Goal: Transaction & Acquisition: Purchase product/service

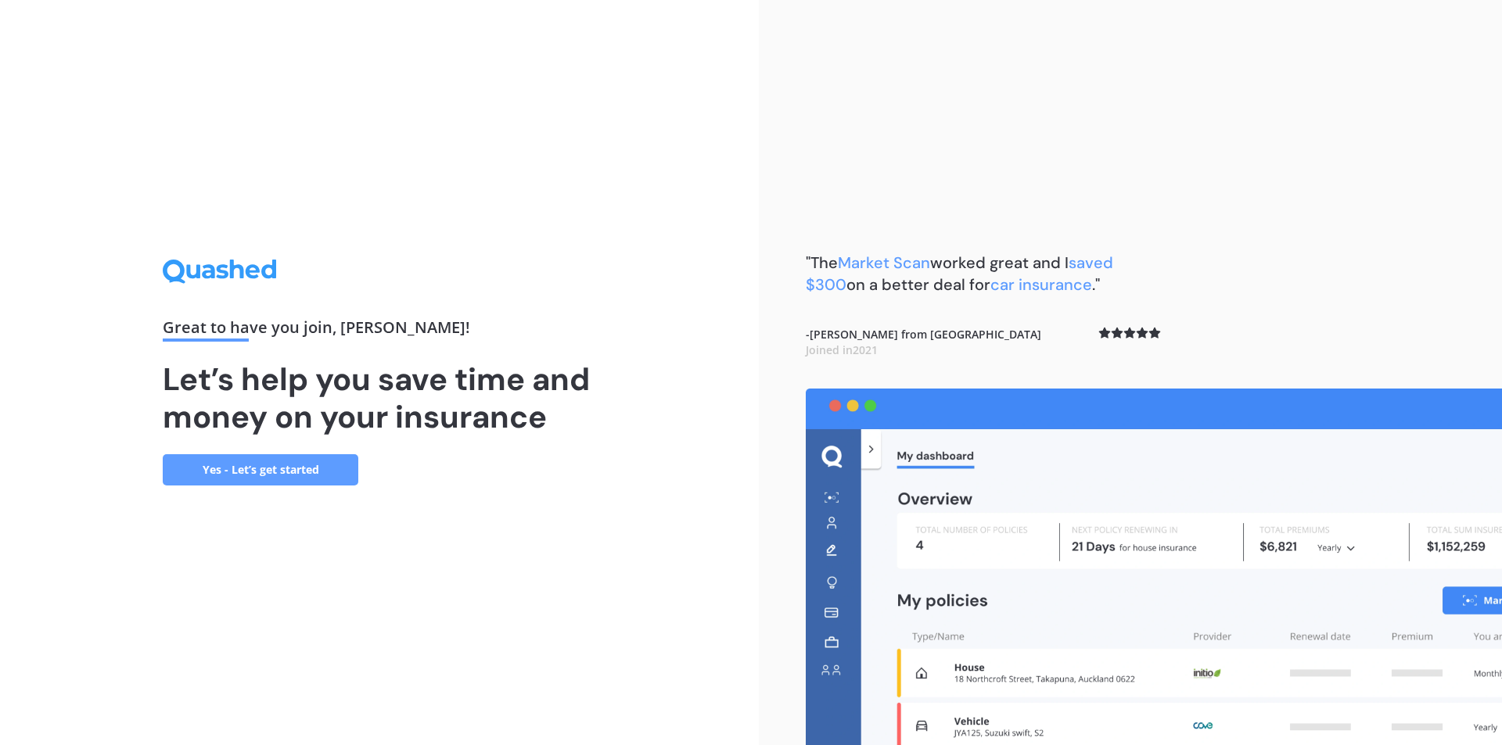
click at [254, 466] on link "Yes - Let’s get started" at bounding box center [261, 469] width 196 height 31
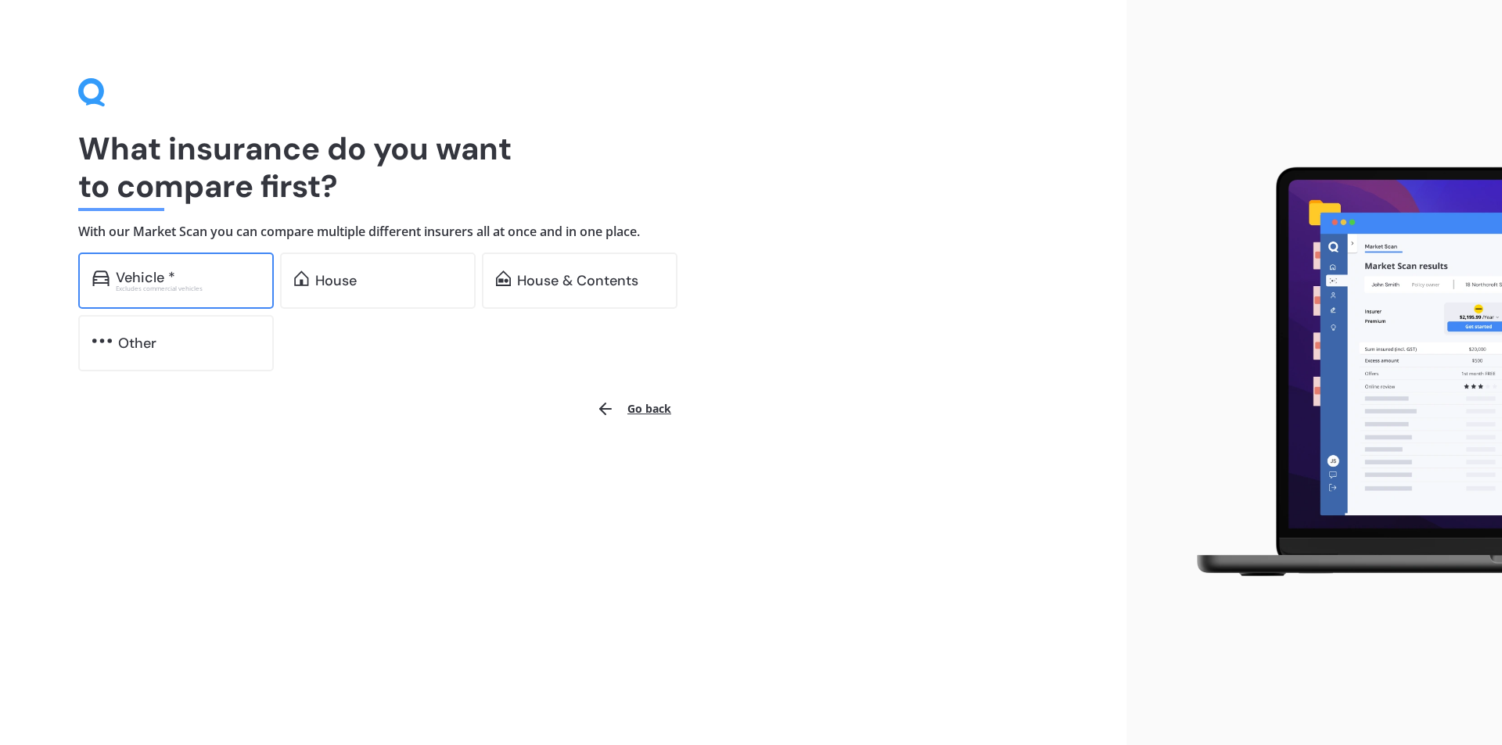
click at [150, 275] on div "Vehicle *" at bounding box center [145, 278] width 59 height 16
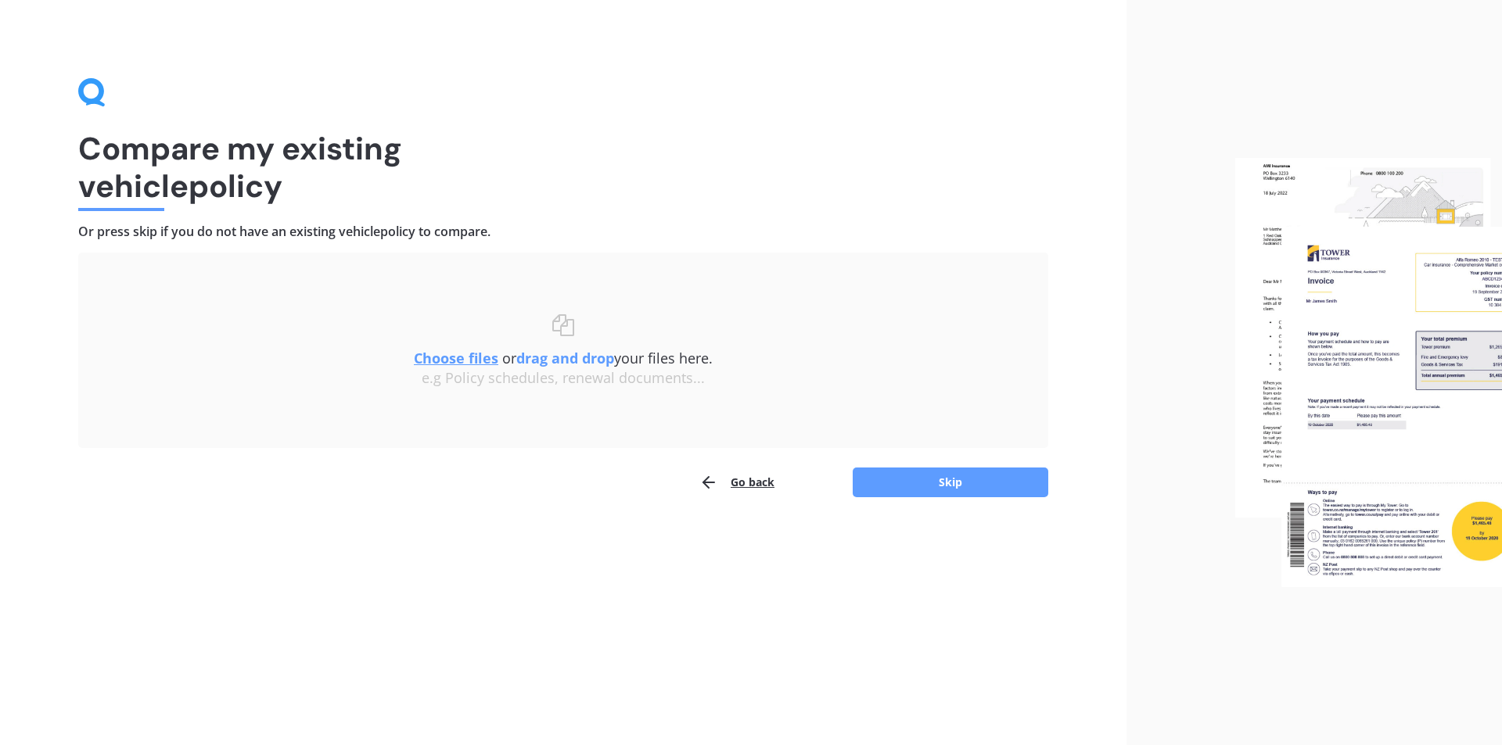
click at [495, 719] on div "Compare my existing vehicle policy Or press skip if you do not have an existing…" at bounding box center [563, 372] width 1126 height 745
click at [475, 361] on u "Choose files" at bounding box center [456, 358] width 84 height 19
drag, startPoint x: 580, startPoint y: 466, endPoint x: 1067, endPoint y: 217, distance: 546.3
drag, startPoint x: 535, startPoint y: 363, endPoint x: 603, endPoint y: 564, distance: 212.2
click at [603, 564] on div "Compare my existing vehicle policy Or press skip if you do not have an existing…" at bounding box center [563, 372] width 1126 height 745
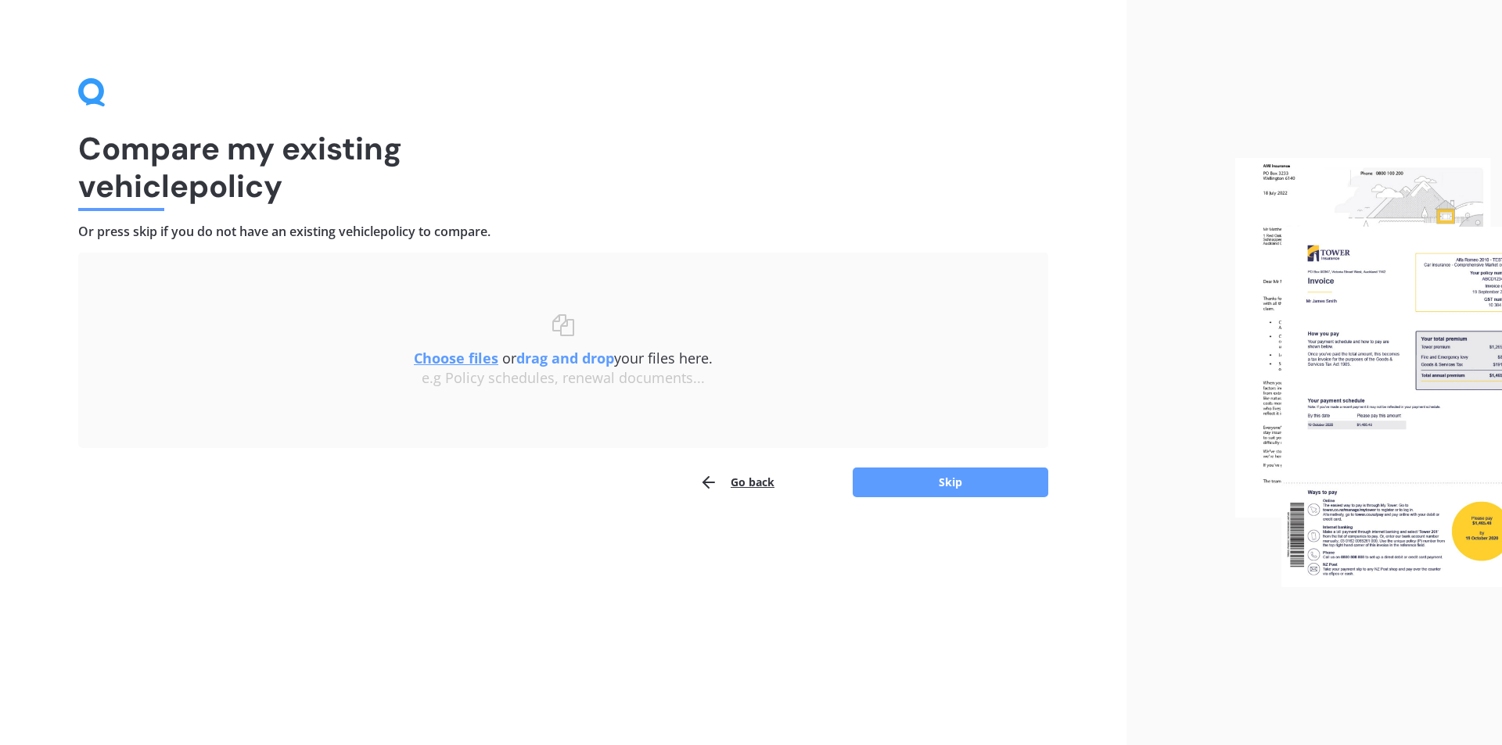
click at [447, 357] on u "Choose files" at bounding box center [456, 358] width 84 height 19
click at [470, 360] on u "Choose files" at bounding box center [456, 358] width 84 height 19
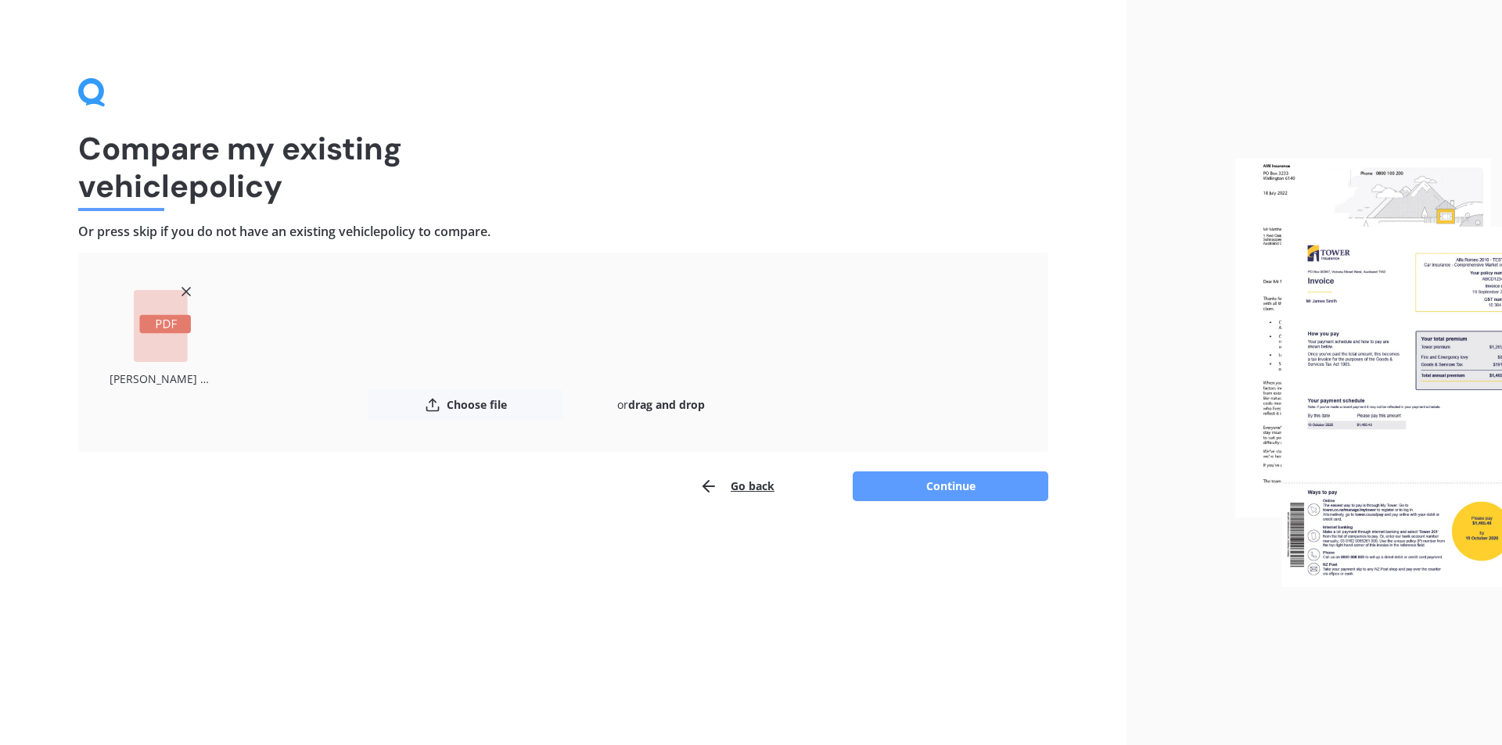
click at [188, 292] on icon at bounding box center [186, 292] width 16 height 16
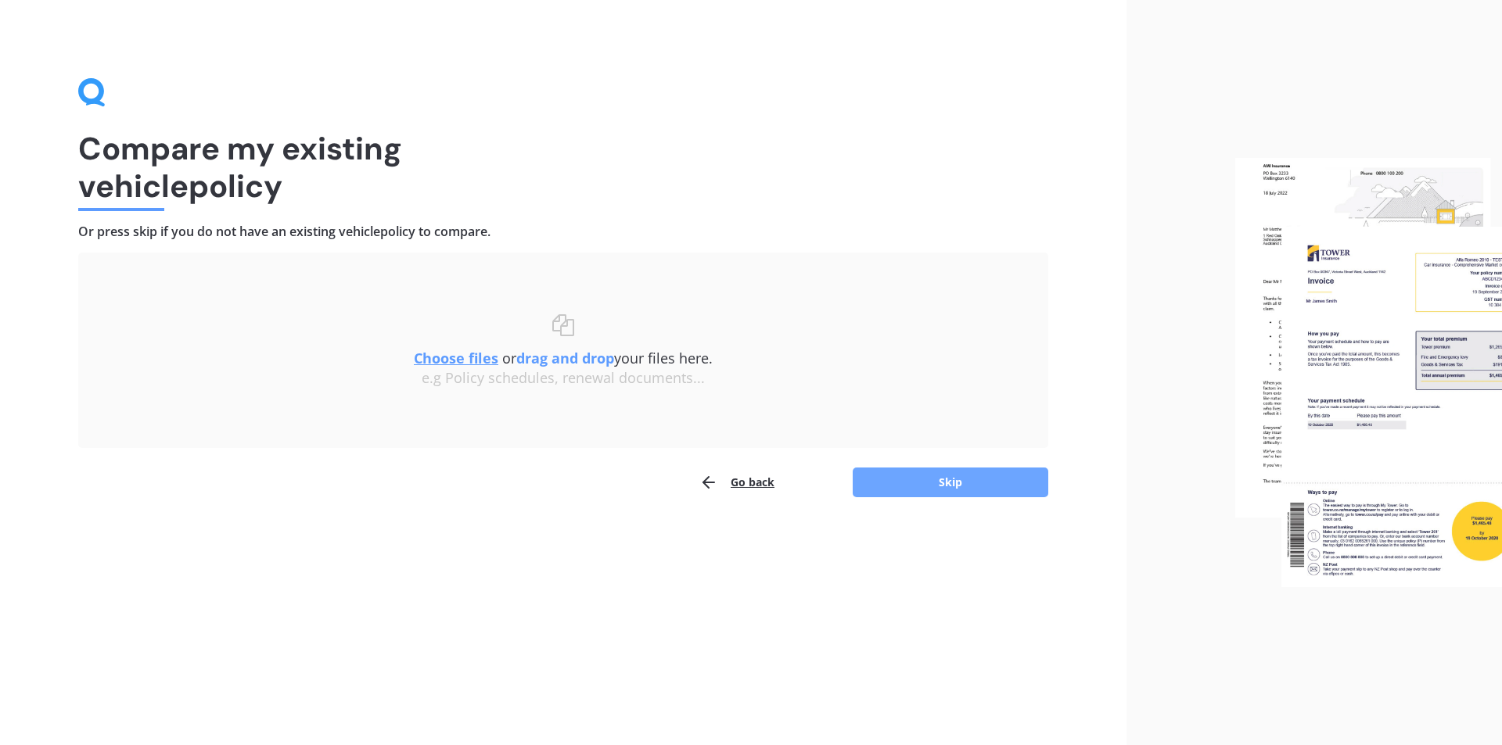
click at [909, 485] on button "Skip" at bounding box center [950, 483] width 196 height 30
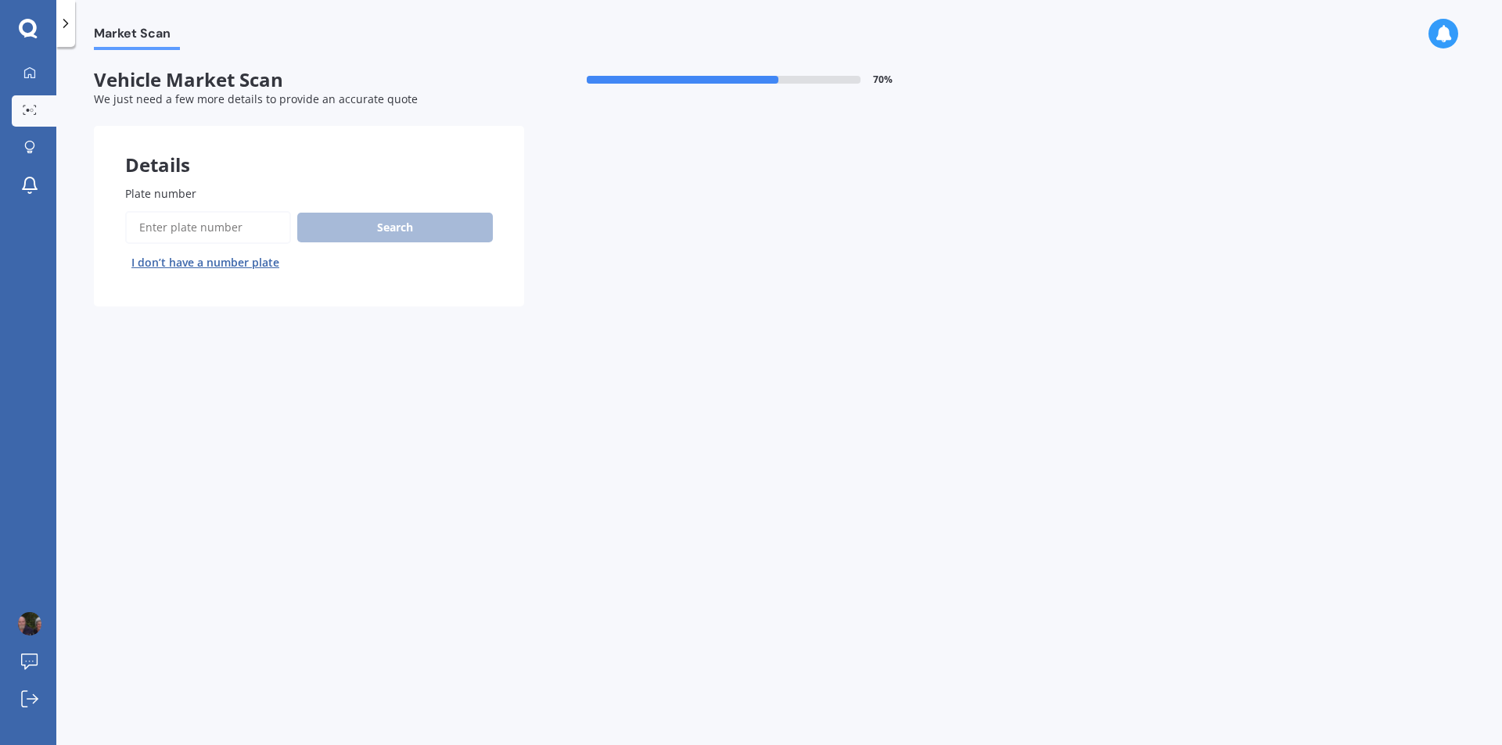
click at [174, 226] on input "Plate number" at bounding box center [208, 227] width 166 height 33
type input "ZB8853"
click at [365, 224] on button "Search" at bounding box center [395, 228] width 196 height 30
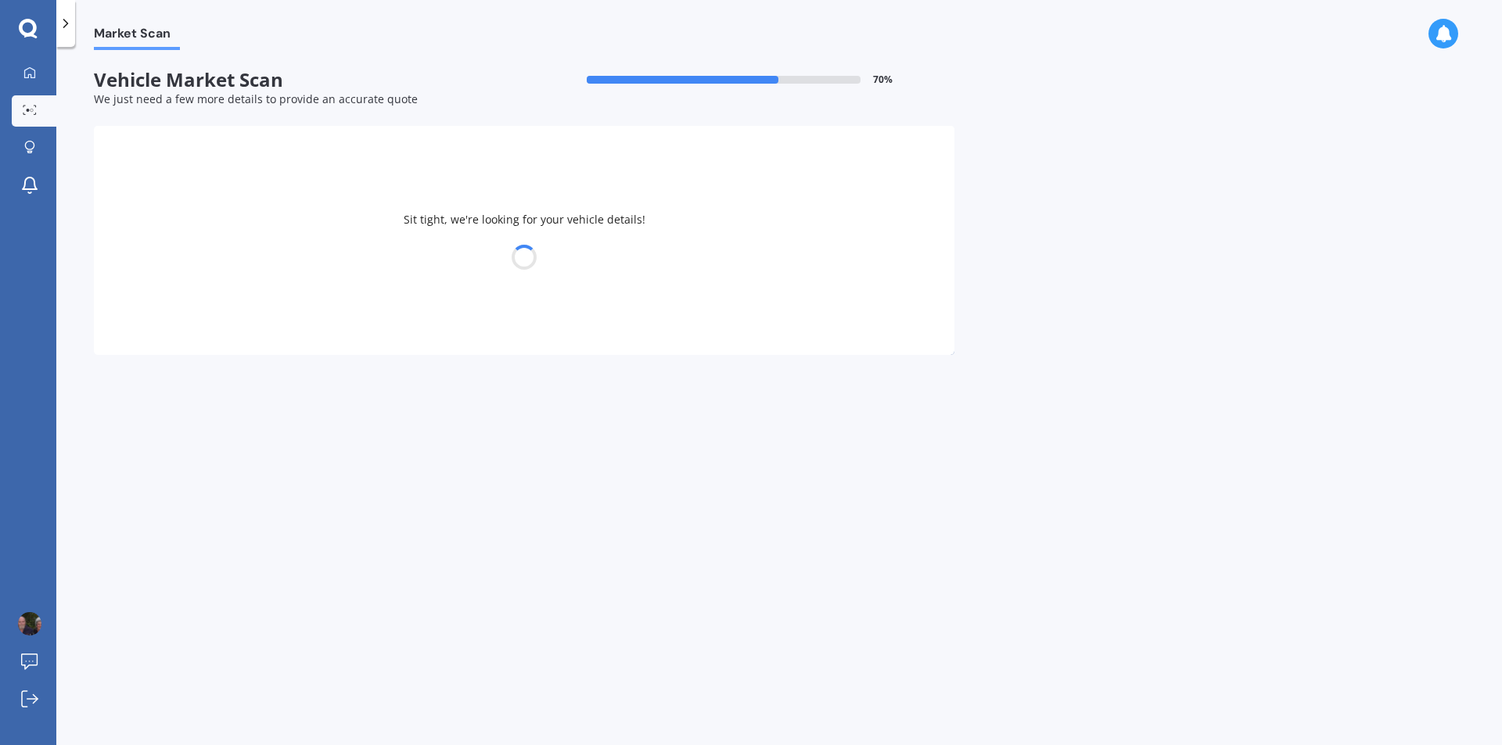
select select "TOYOTA"
select select "HILUX"
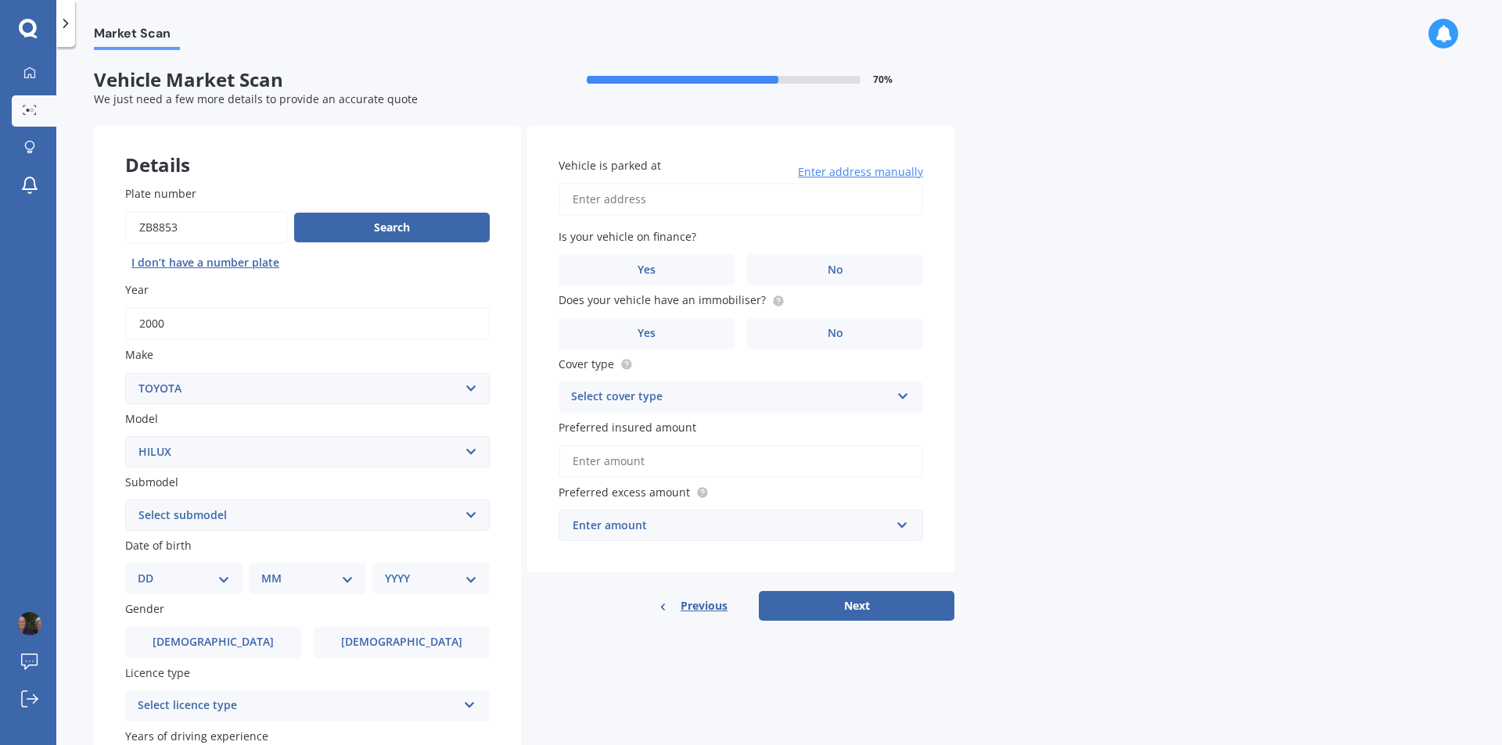
click at [468, 516] on select "Select submodel (All other) Diesel Diesel 4WD Petrol 4WD SR TD DC 2.8D/6AT/UT S…" at bounding box center [307, 515] width 364 height 31
click at [510, 655] on div "Plate number Search I don’t have a number plate Year 2000 Make Select make AC A…" at bounding box center [307, 517] width 427 height 727
click at [405, 636] on span "Female" at bounding box center [401, 642] width 124 height 13
click at [0, 0] on input "Female" at bounding box center [0, 0] width 0 height 0
click at [143, 573] on select "DD 01 02 03 04 05 06 07 08 09 10 11 12 13 14 15 16 17 18 19 20 21 22 23 24 25 2…" at bounding box center [184, 578] width 92 height 17
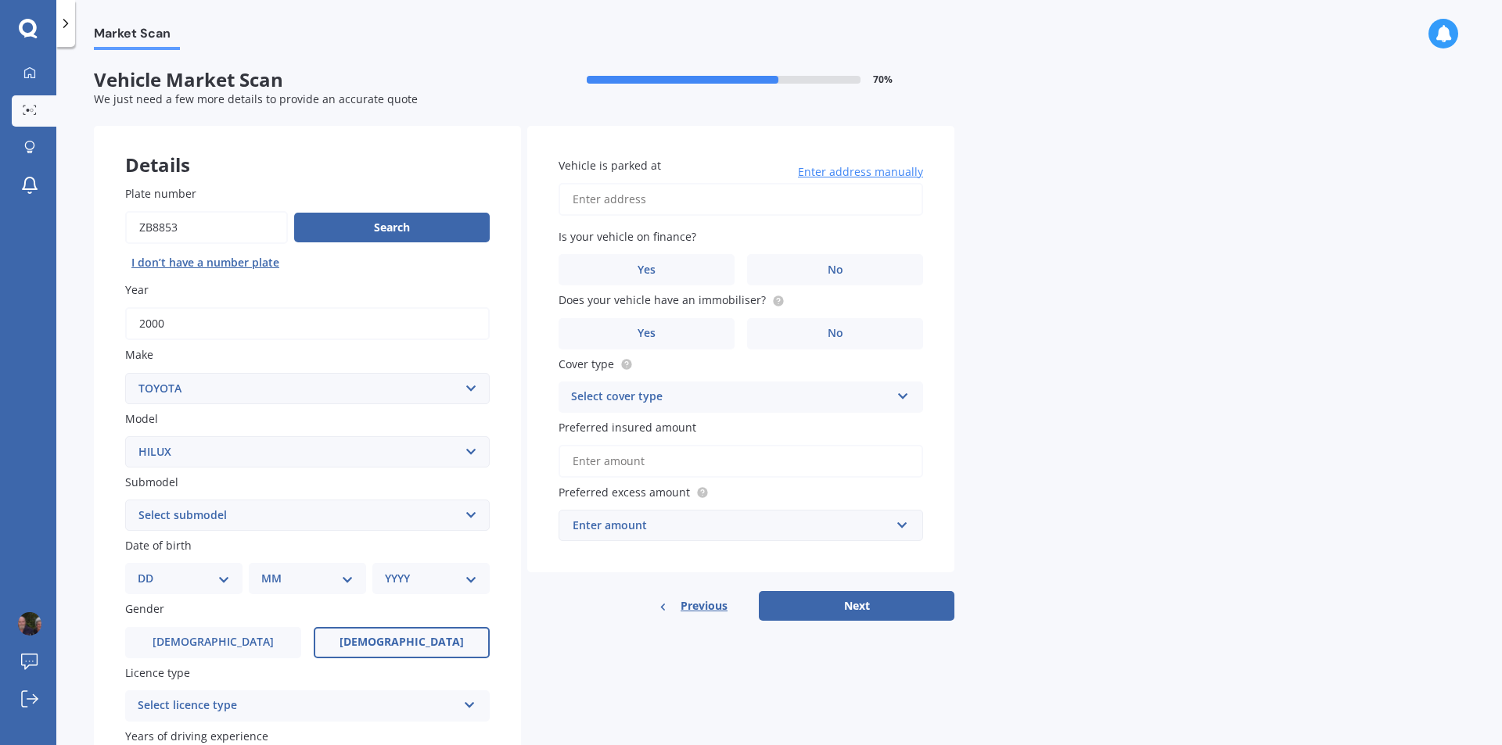
select select "15"
click at [150, 570] on select "DD 01 02 03 04 05 06 07 08 09 10 11 12 13 14 15 16 17 18 19 20 21 22 23 24 25 2…" at bounding box center [184, 578] width 92 height 17
click at [272, 574] on select "MM 01 02 03 04 05 06 07 08 09 10 11 12" at bounding box center [310, 578] width 86 height 17
select select "12"
click at [267, 570] on select "MM 01 02 03 04 05 06 07 08 09 10 11 12" at bounding box center [310, 578] width 86 height 17
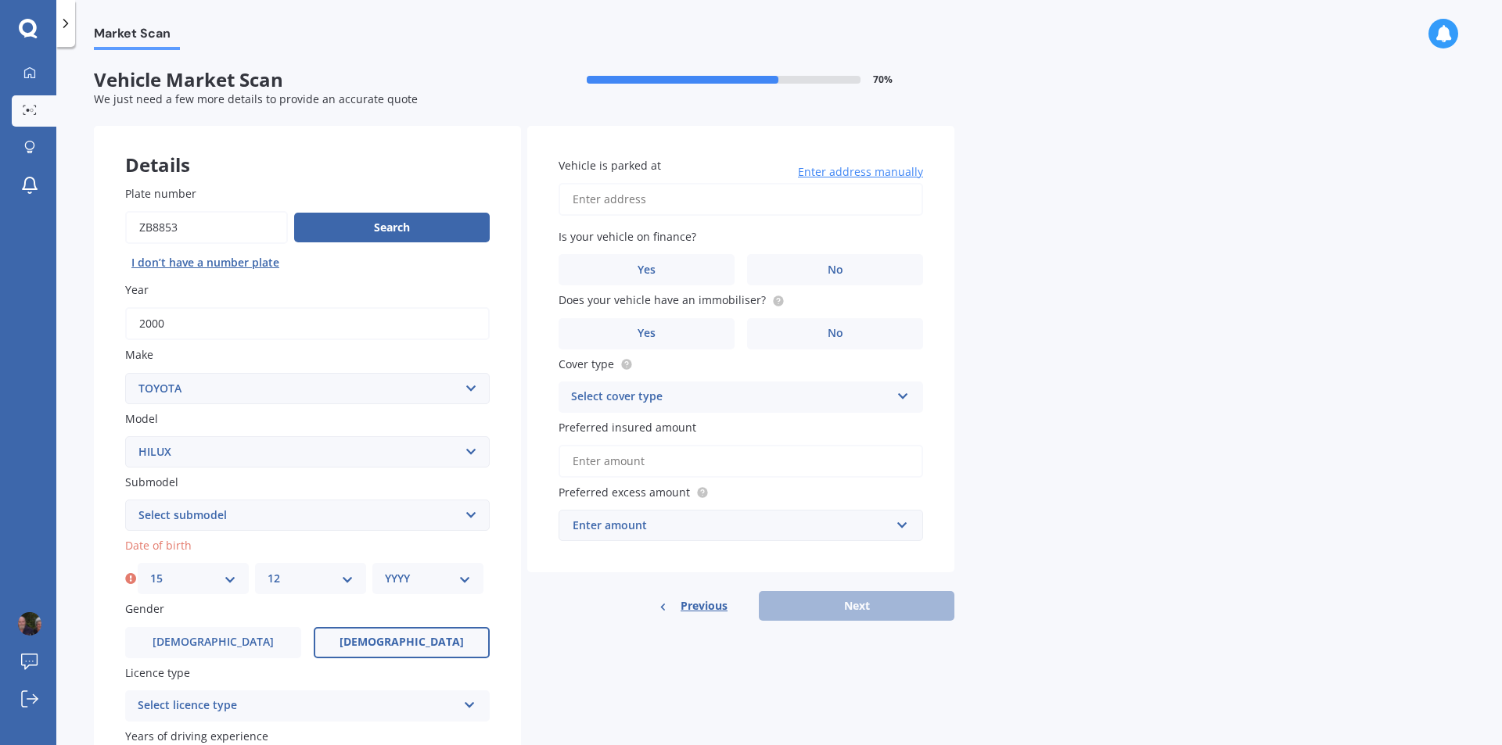
click at [466, 579] on select "YYYY 2025 2024 2023 2022 2021 2020 2019 2018 2017 2016 2015 2014 2013 2012 2011…" at bounding box center [428, 578] width 86 height 17
select select "1949"
click at [385, 570] on select "YYYY 2025 2024 2023 2022 2021 2020 2019 2018 2017 2016 2015 2014 2013 2012 2011…" at bounding box center [428, 578] width 86 height 17
click at [469, 703] on icon at bounding box center [469, 702] width 13 height 11
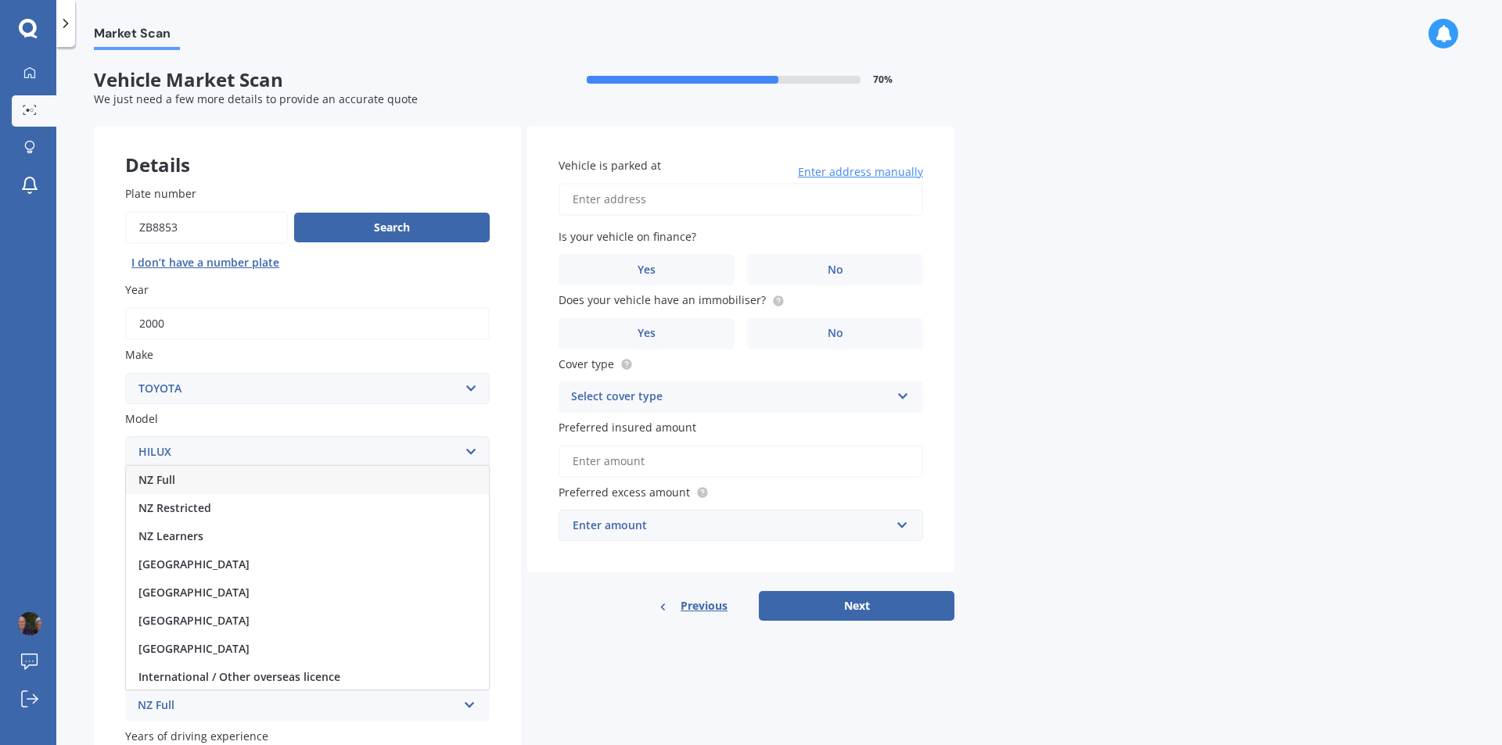
click at [321, 476] on div "NZ Full" at bounding box center [307, 480] width 363 height 28
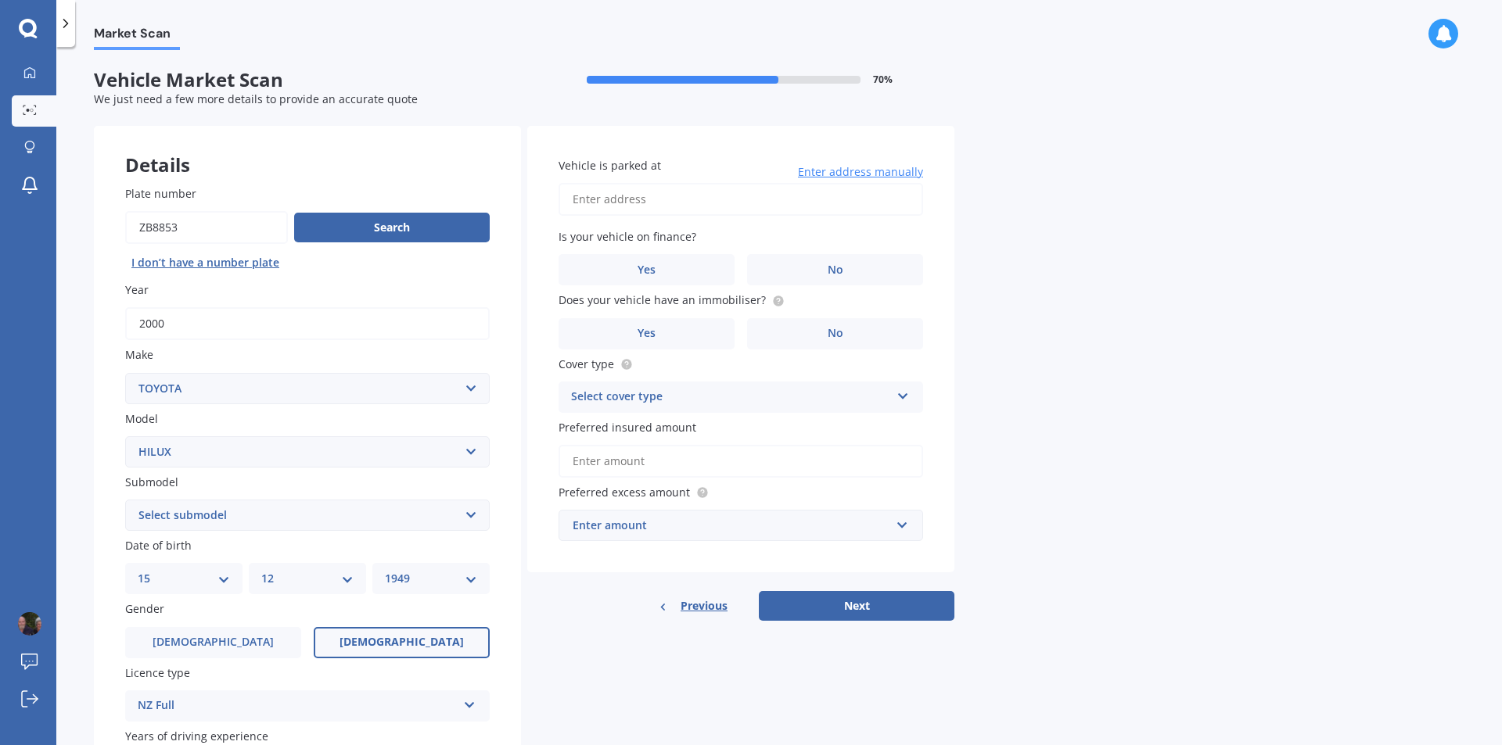
click at [1491, 741] on div "Market Scan Vehicle Market Scan 70 % We just need a few more details to provide…" at bounding box center [778, 399] width 1445 height 698
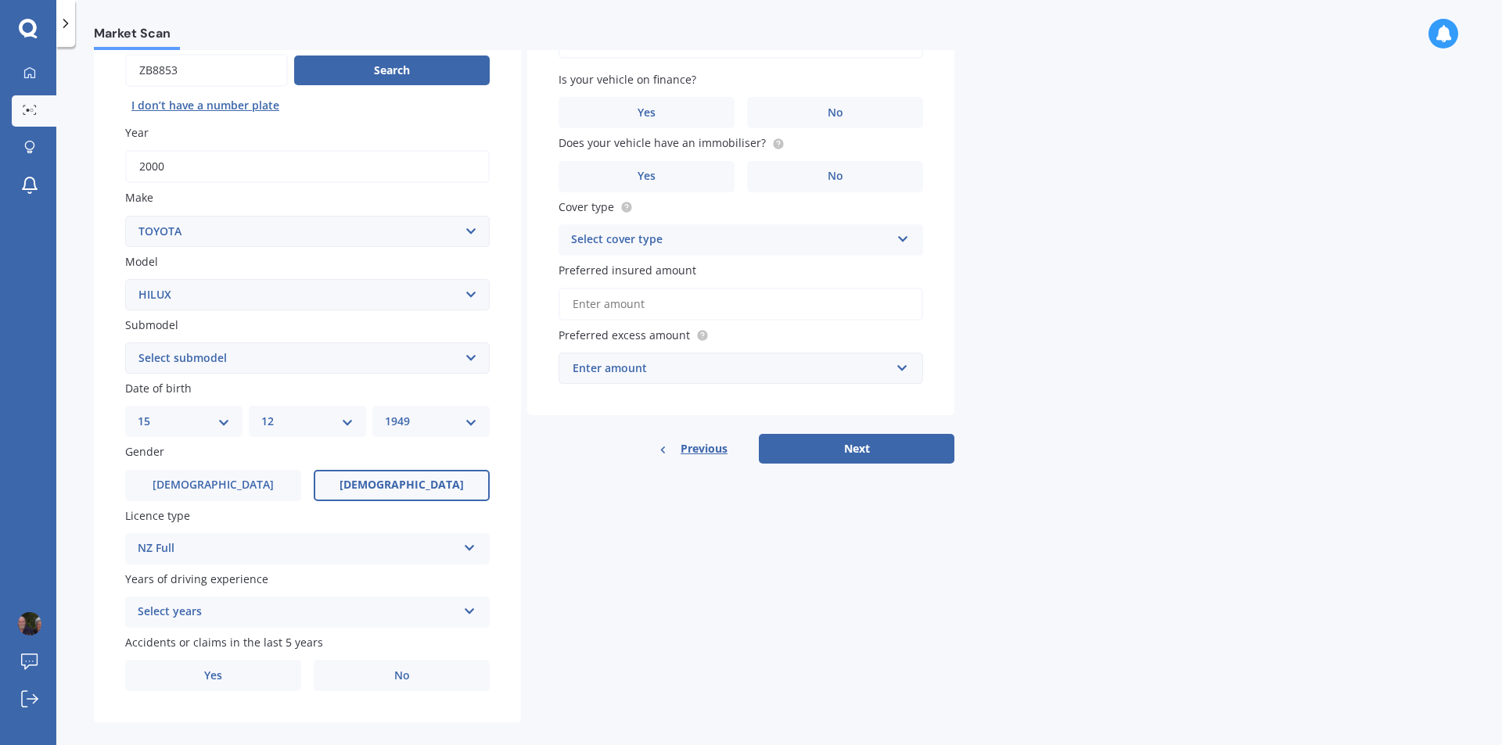
scroll to position [175, 0]
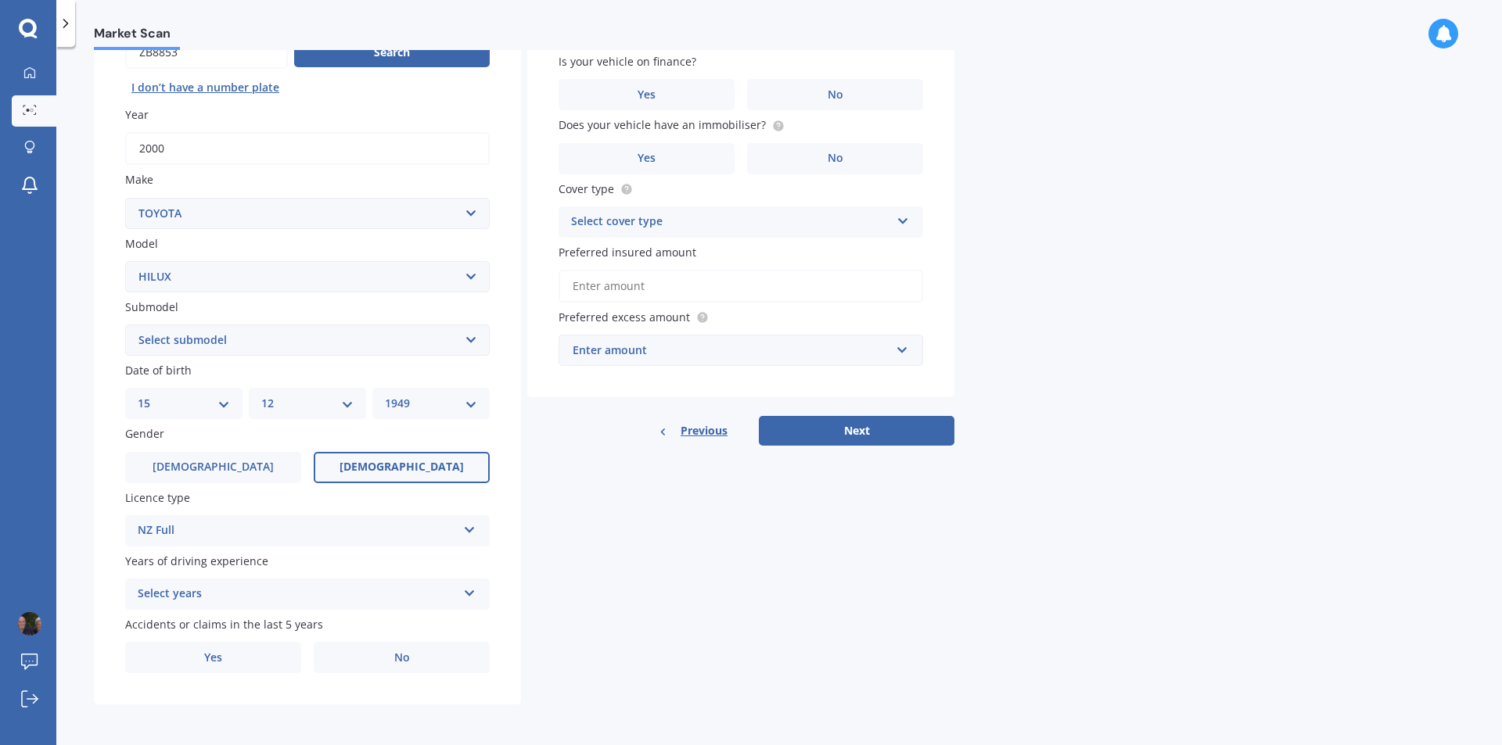
click at [470, 588] on icon at bounding box center [469, 590] width 13 height 11
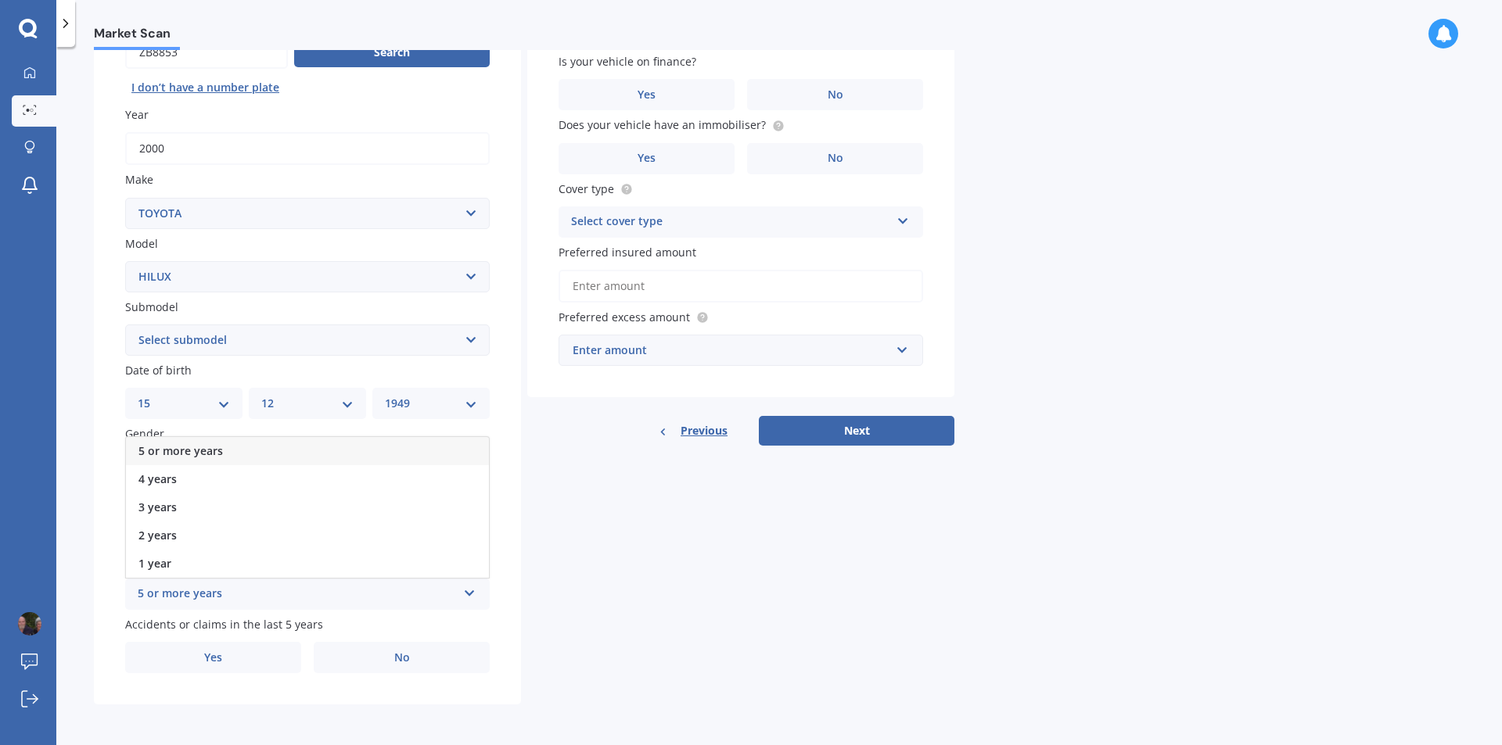
click at [282, 454] on div "5 or more years" at bounding box center [307, 451] width 363 height 28
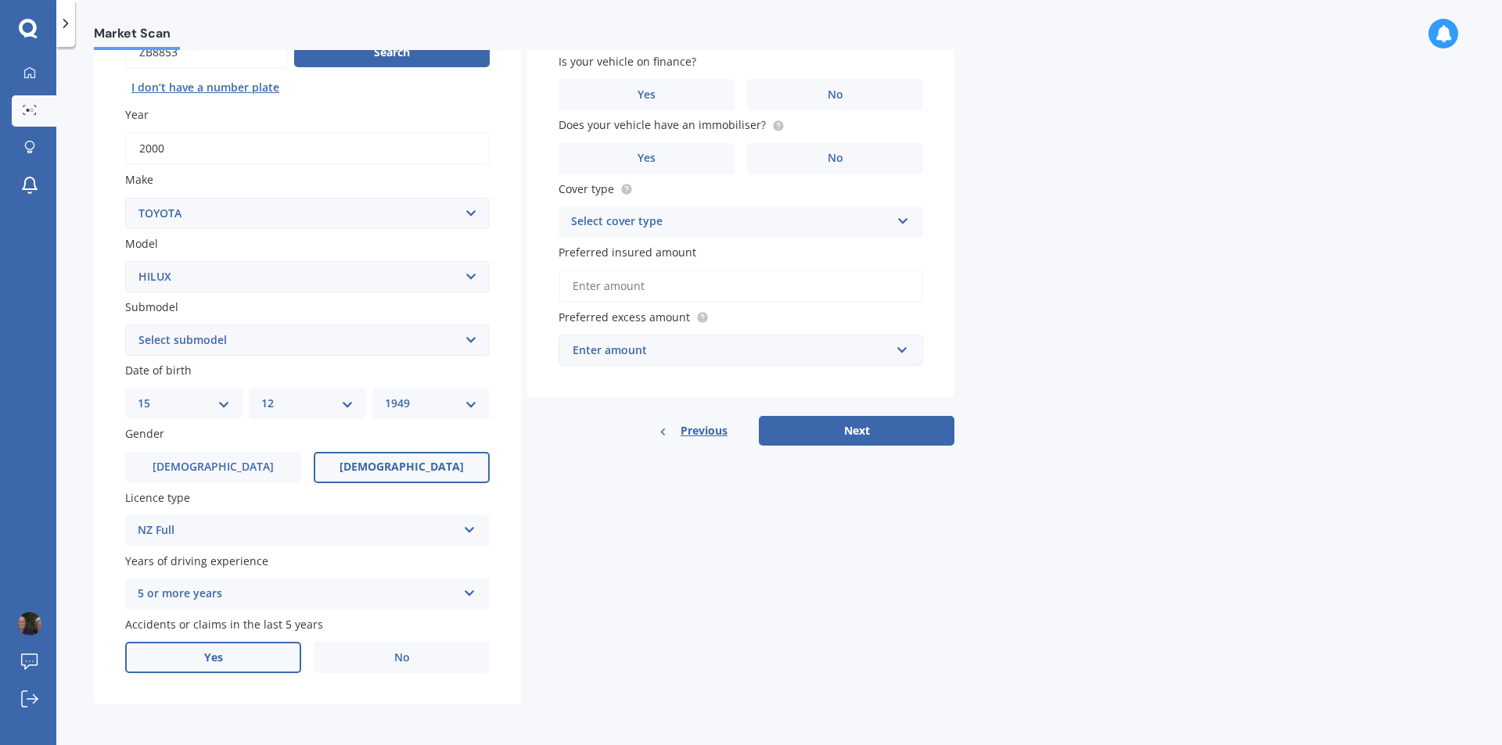
click at [223, 655] on label "Yes" at bounding box center [213, 657] width 176 height 31
click at [0, 0] on input "Yes" at bounding box center [0, 0] width 0 height 0
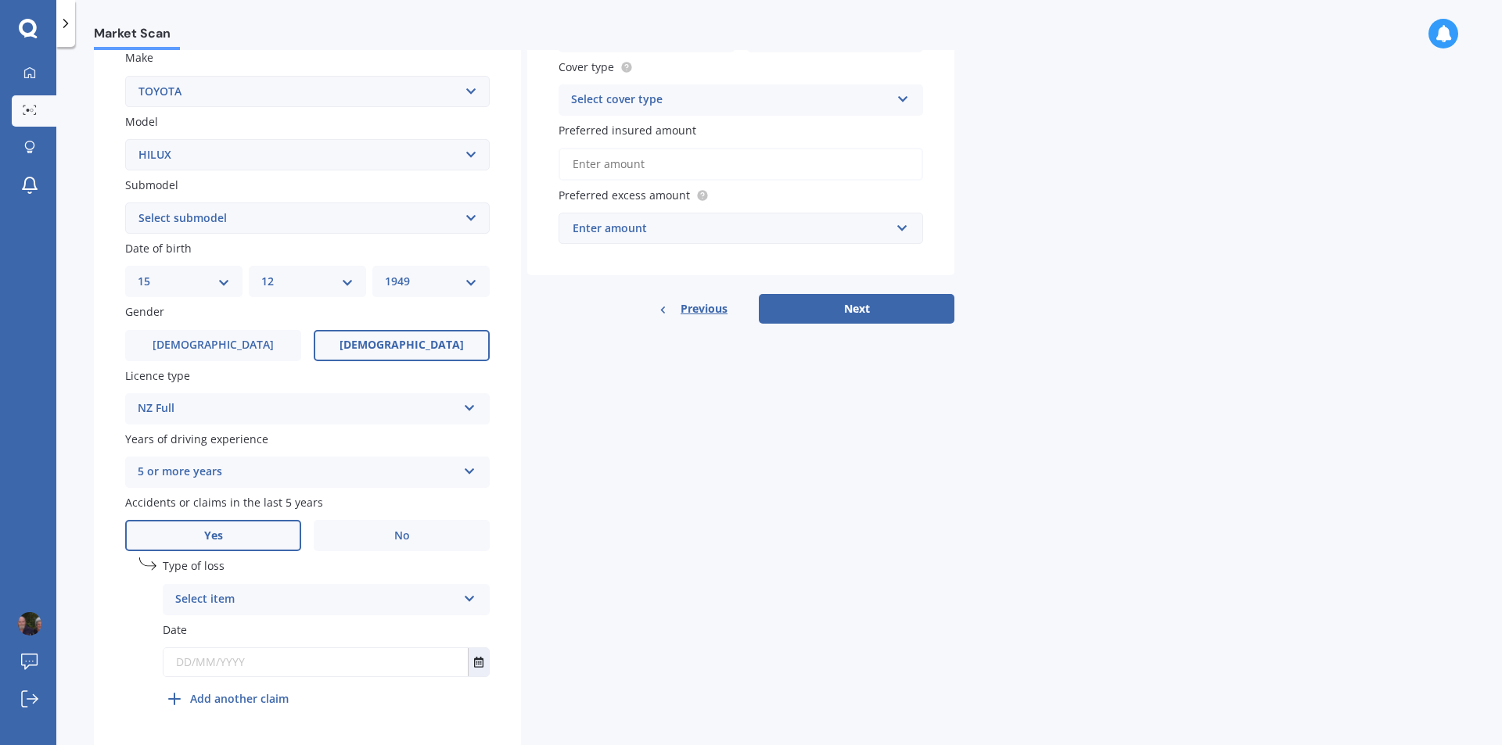
scroll to position [345, 0]
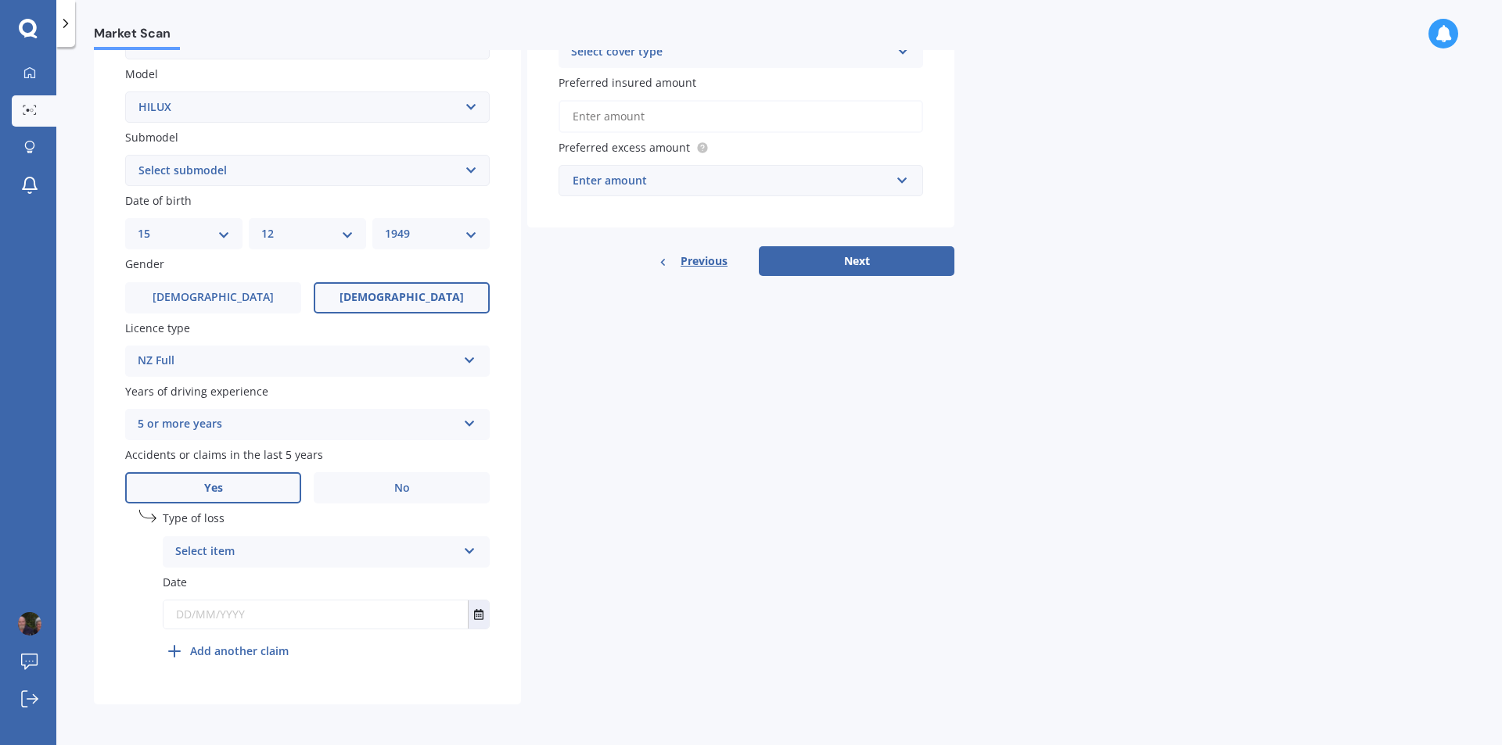
click at [470, 551] on icon at bounding box center [469, 548] width 13 height 11
click at [259, 579] on span "At fault accident" at bounding box center [220, 582] width 88 height 15
click at [185, 614] on input "text" at bounding box center [315, 615] width 304 height 28
click at [229, 613] on input "text" at bounding box center [315, 615] width 304 height 28
type input "07/07/2023"
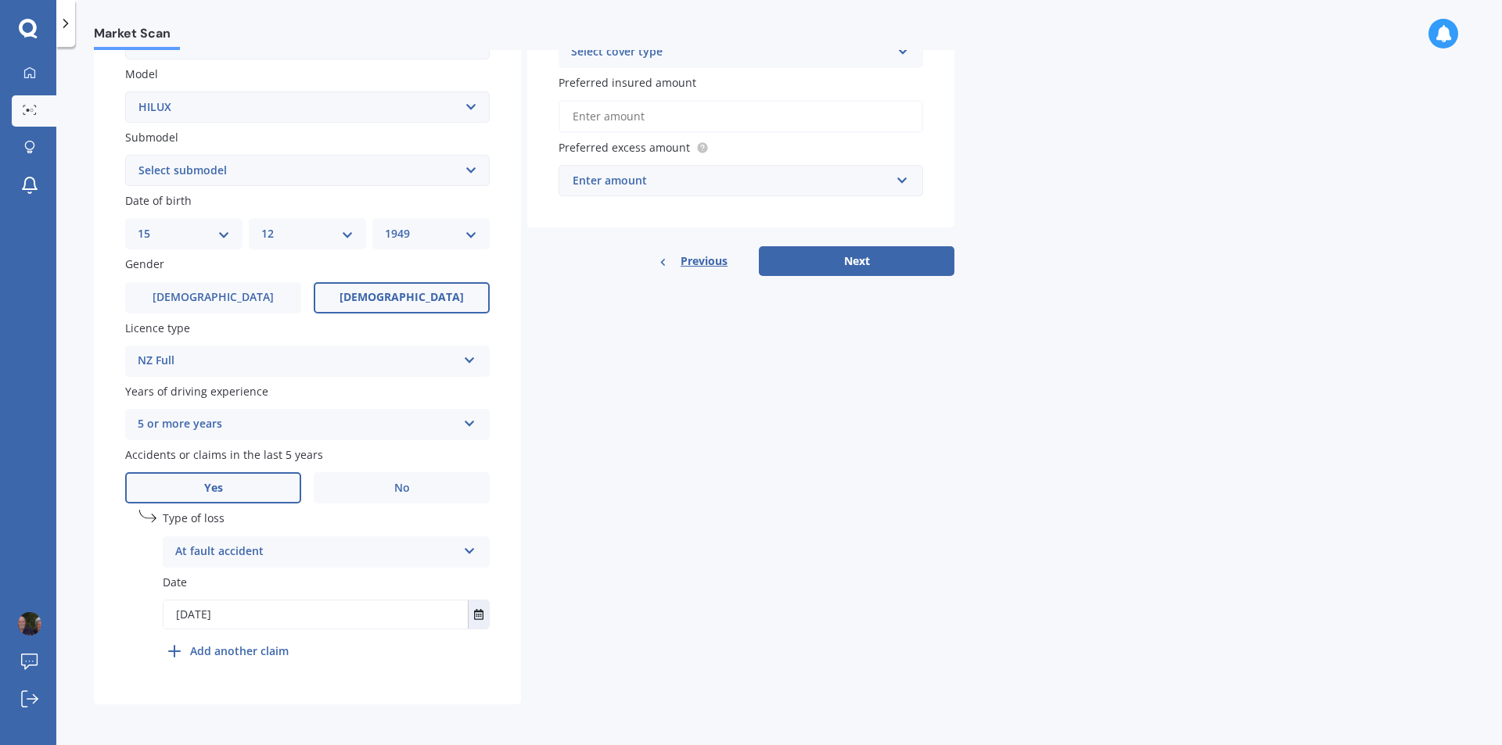
click at [1498, 2] on div "Market Scan" at bounding box center [778, 25] width 1445 height 50
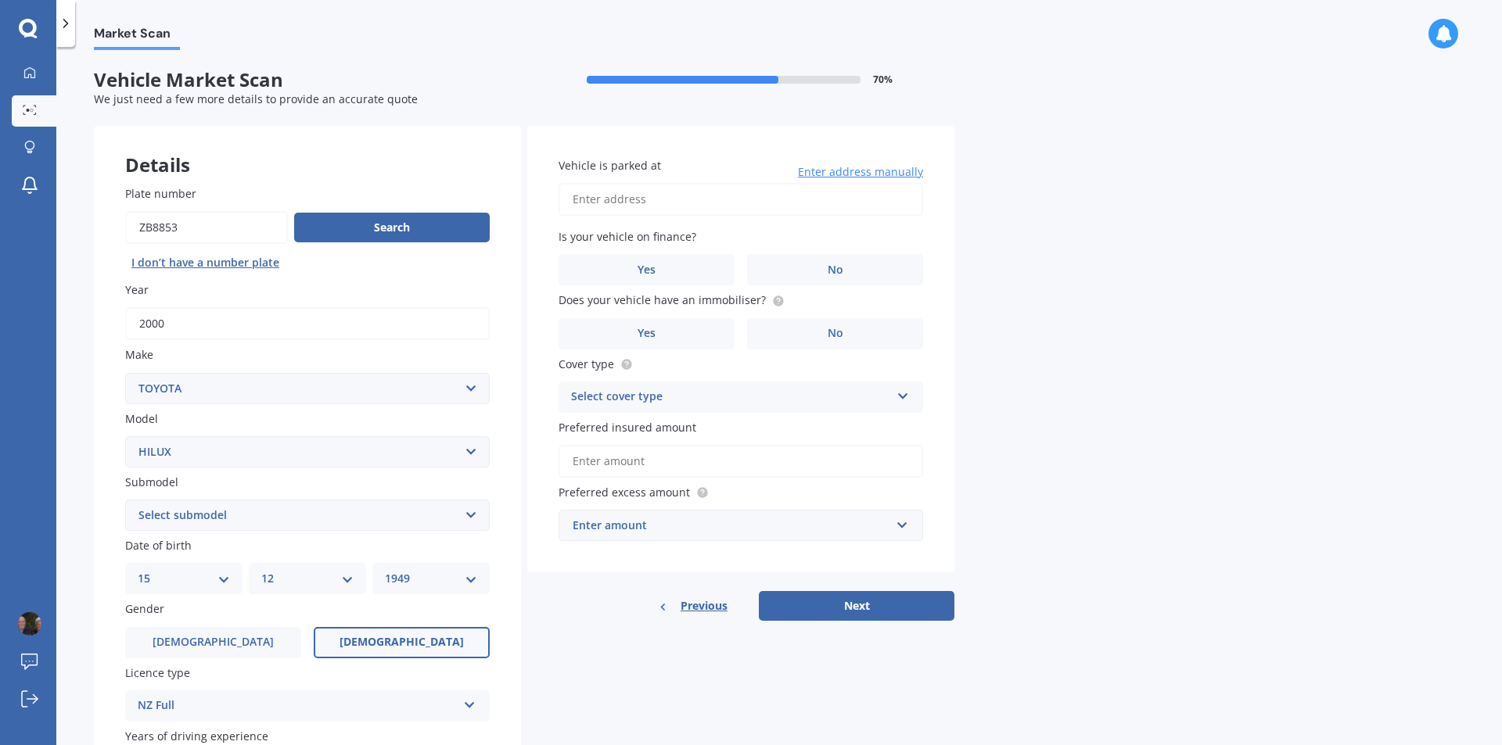
click at [835, 173] on span "Enter address manually" at bounding box center [860, 172] width 125 height 16
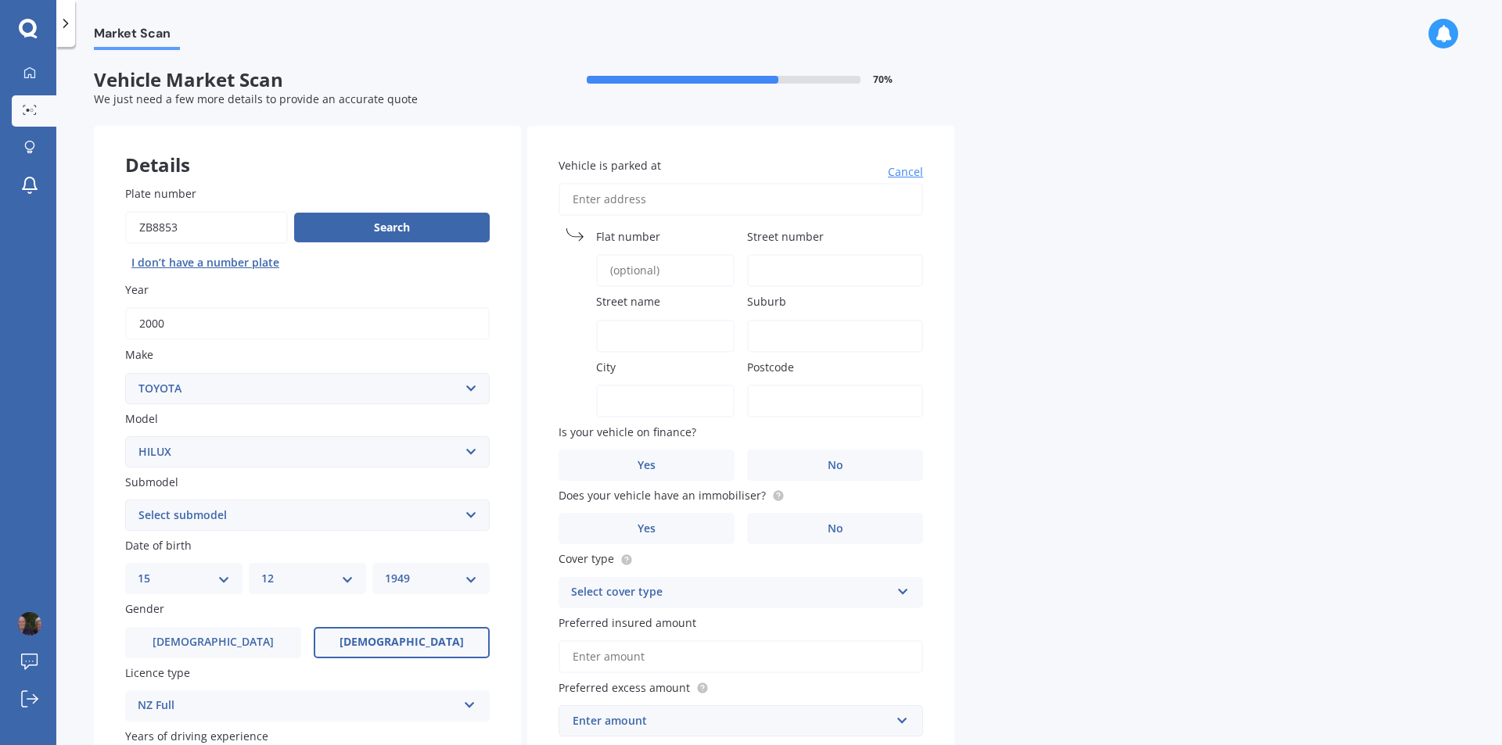
click at [580, 197] on input "Vehicle is parked at" at bounding box center [740, 199] width 364 height 33
type input "177 Pahautea Road RD1 Featherston"
type input "177"
type input "Pahautea Road RD1 Featherston"
type input "Featherston"
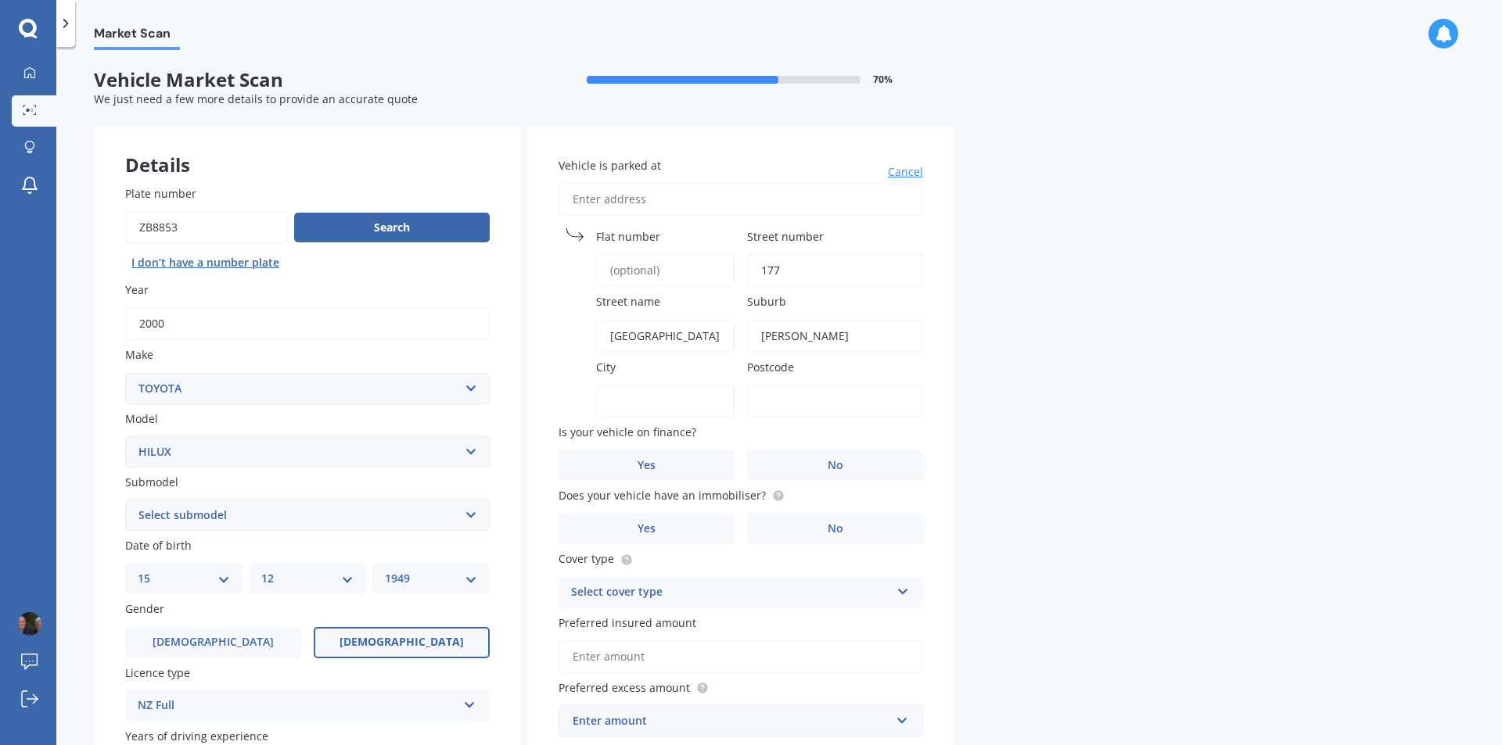
type input "Featherston"
type input "5771"
click at [823, 461] on label "No" at bounding box center [835, 465] width 176 height 31
click at [0, 0] on input "No" at bounding box center [0, 0] width 0 height 0
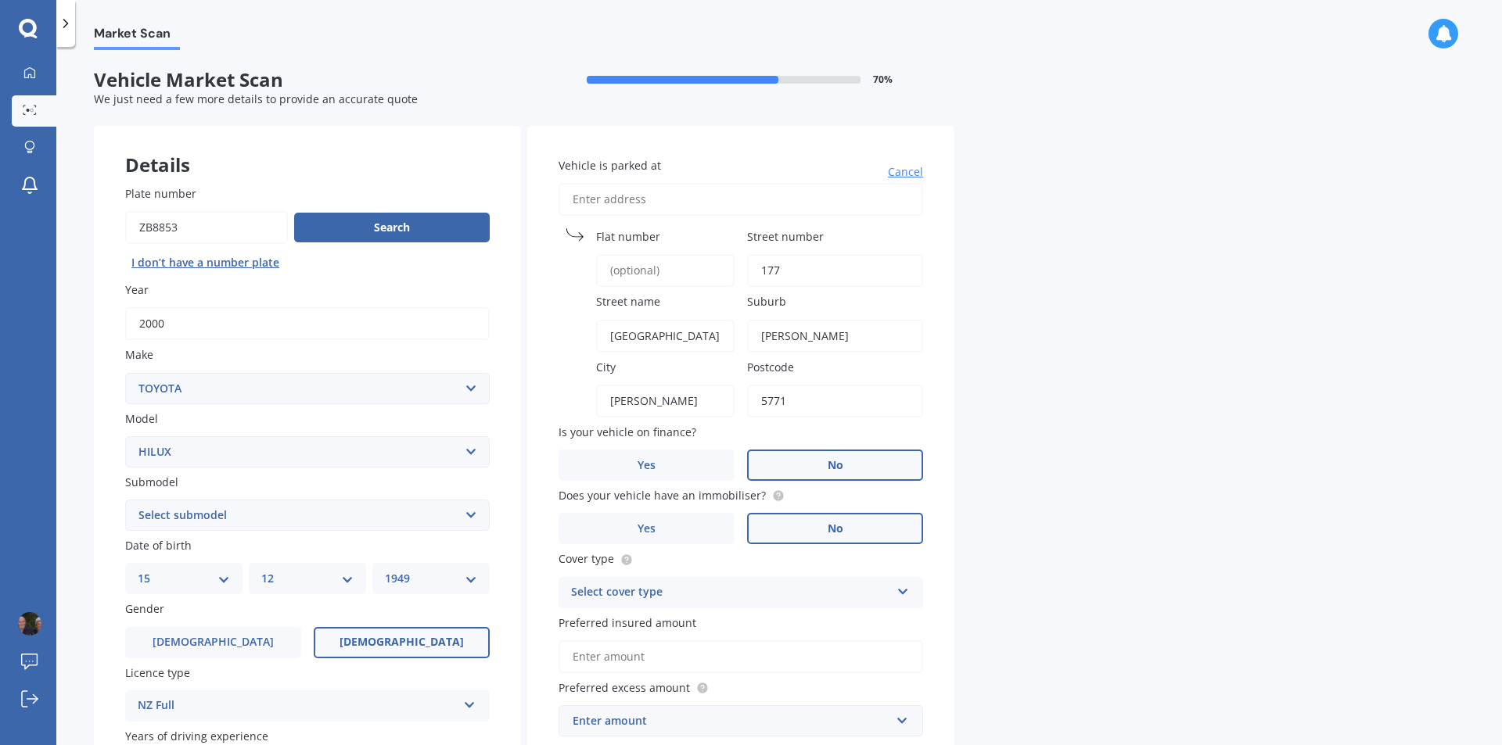
click at [834, 526] on span "No" at bounding box center [835, 528] width 16 height 13
click at [0, 0] on input "No" at bounding box center [0, 0] width 0 height 0
click at [903, 590] on icon at bounding box center [902, 588] width 13 height 11
click at [715, 615] on div "Comprehensive" at bounding box center [740, 623] width 363 height 28
click at [583, 655] on input "Preferred insured amount" at bounding box center [740, 657] width 364 height 33
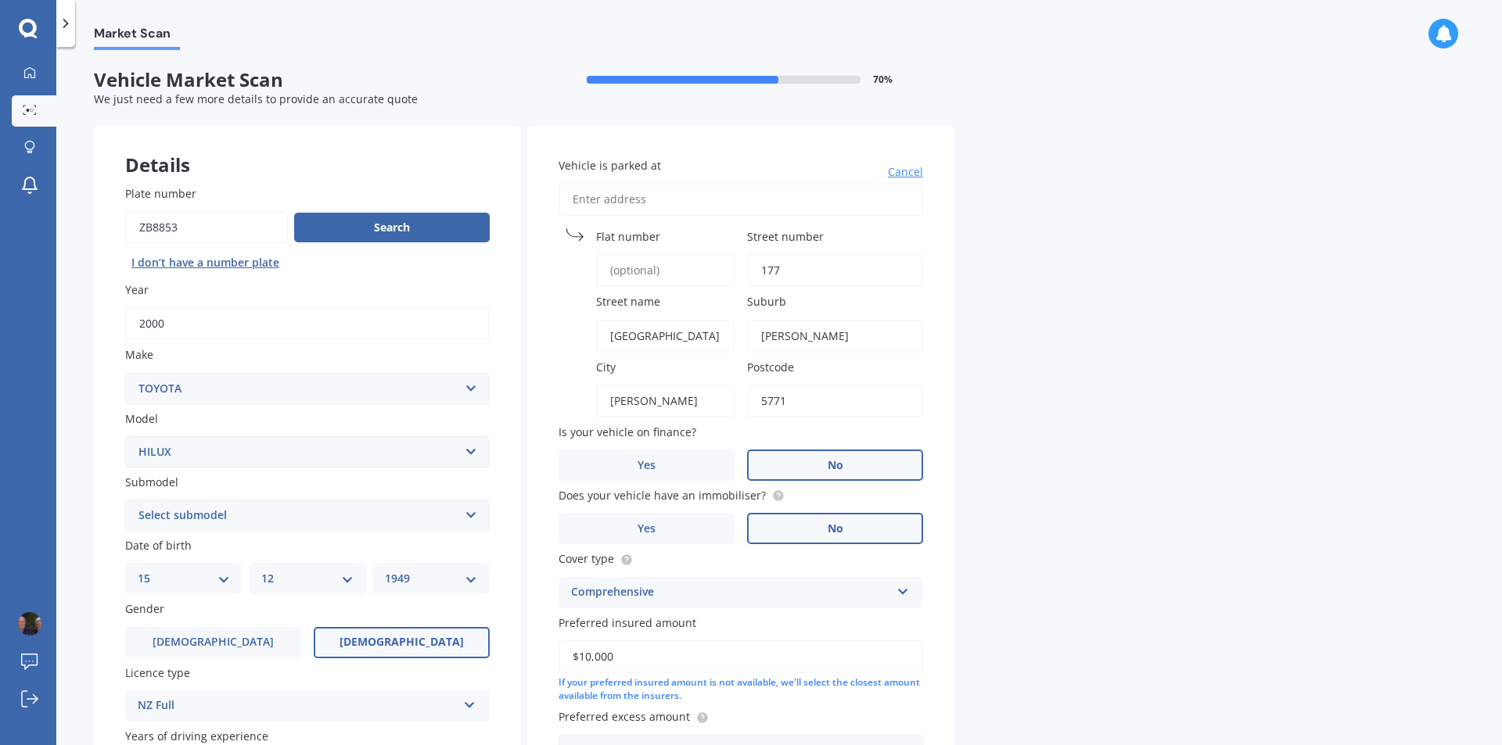
scroll to position [345, 0]
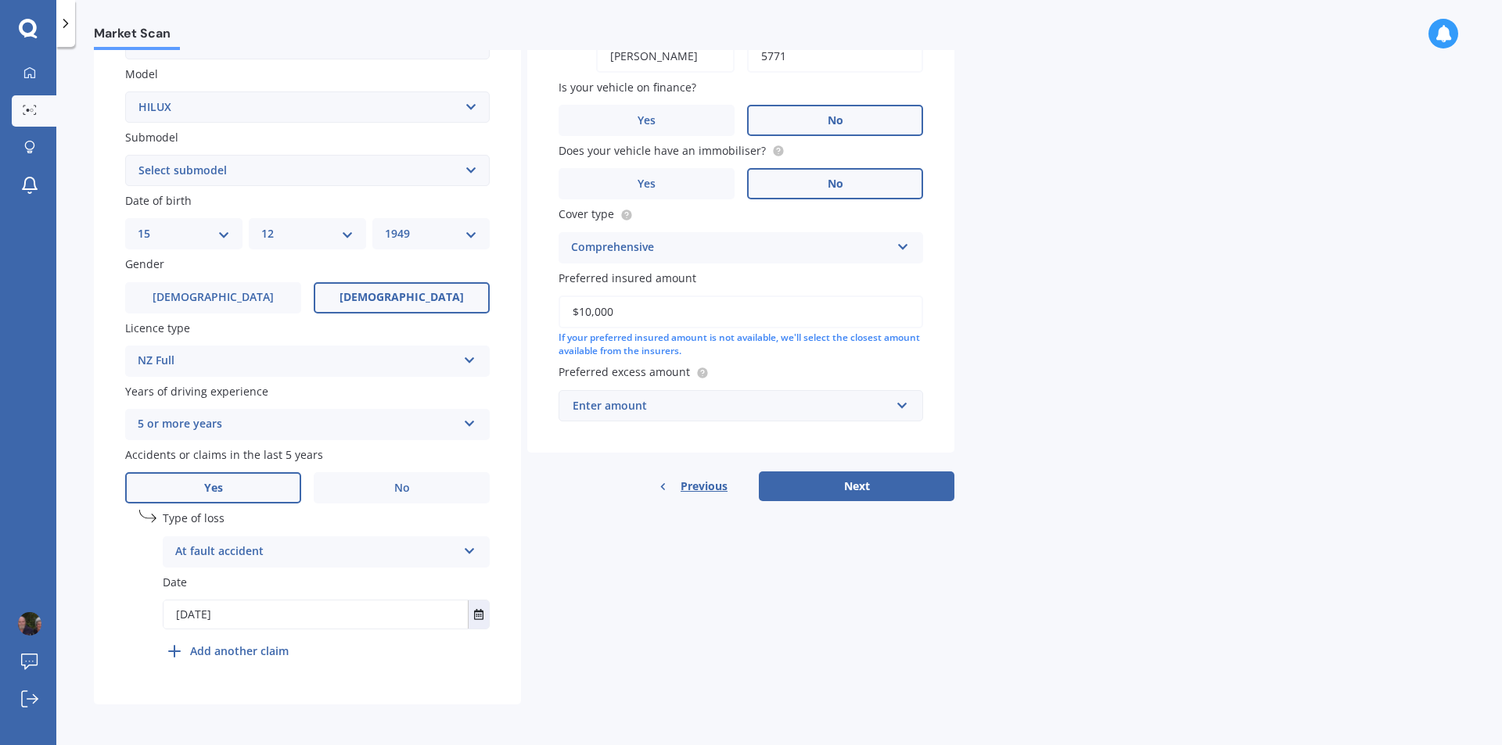
type input "$10,000"
click at [587, 404] on div "Enter amount" at bounding box center [731, 405] width 318 height 17
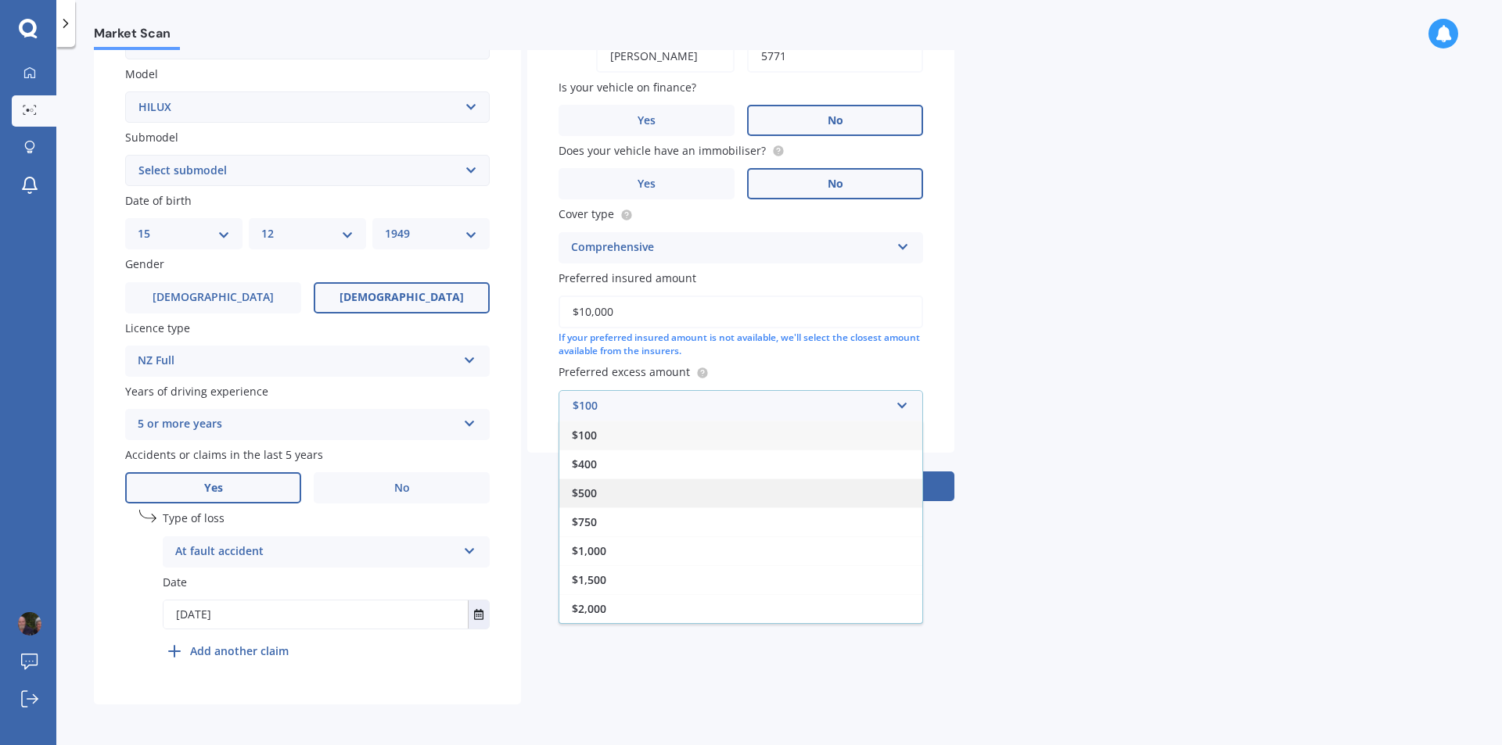
click at [600, 484] on div "$500" at bounding box center [740, 493] width 363 height 29
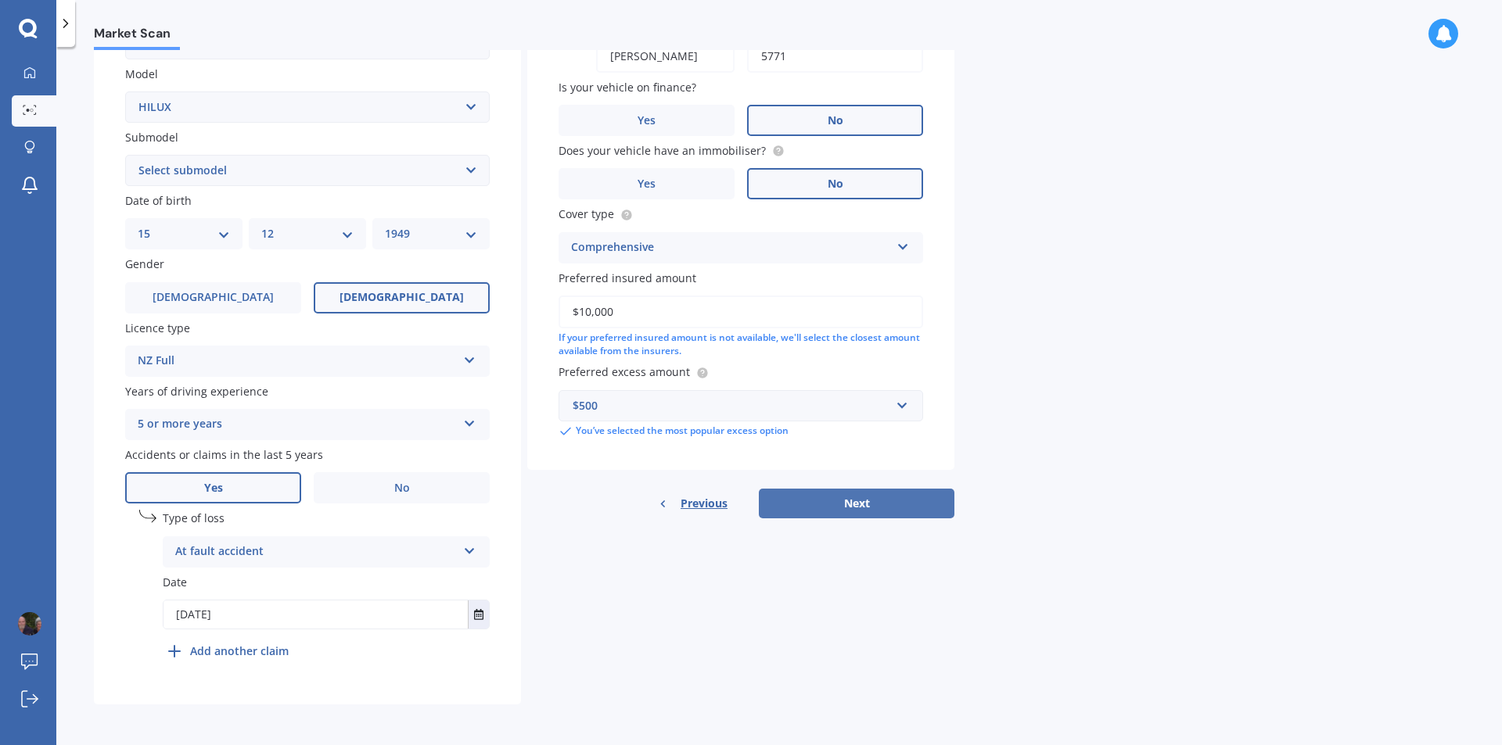
click at [833, 497] on button "Next" at bounding box center [857, 504] width 196 height 30
click at [470, 169] on select "Select submodel (All other) Diesel Diesel 4WD Petrol 4WD SR TD DC 2.8D/6AT/UT S…" at bounding box center [307, 170] width 364 height 31
select select "(ALL OTHER)"
click at [125, 155] on select "Select submodel (All other) Diesel Diesel 4WD Petrol 4WD SR TD DC 2.8D/6AT/UT S…" at bounding box center [307, 170] width 364 height 31
click at [825, 502] on button "Next" at bounding box center [857, 504] width 196 height 30
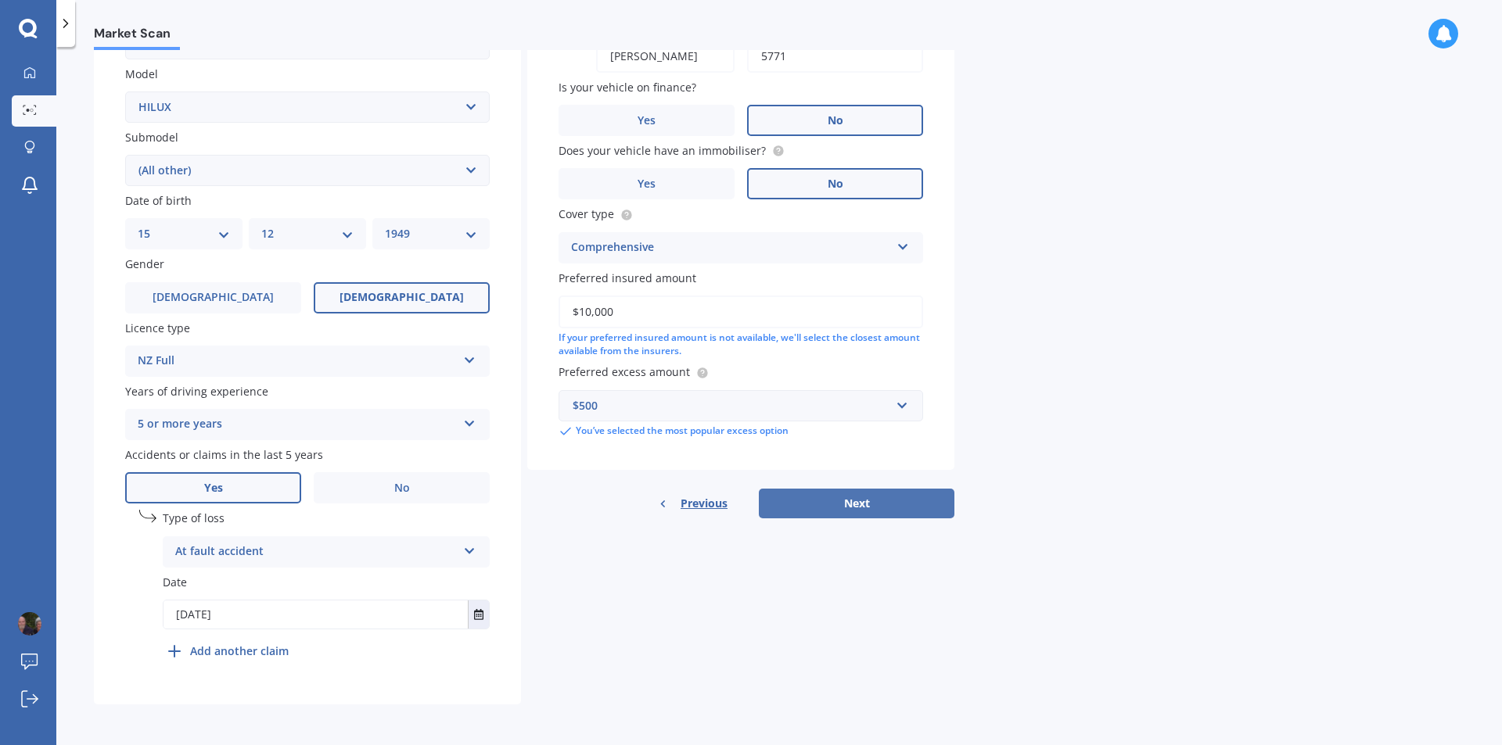
select select "15"
select select "12"
select select "1949"
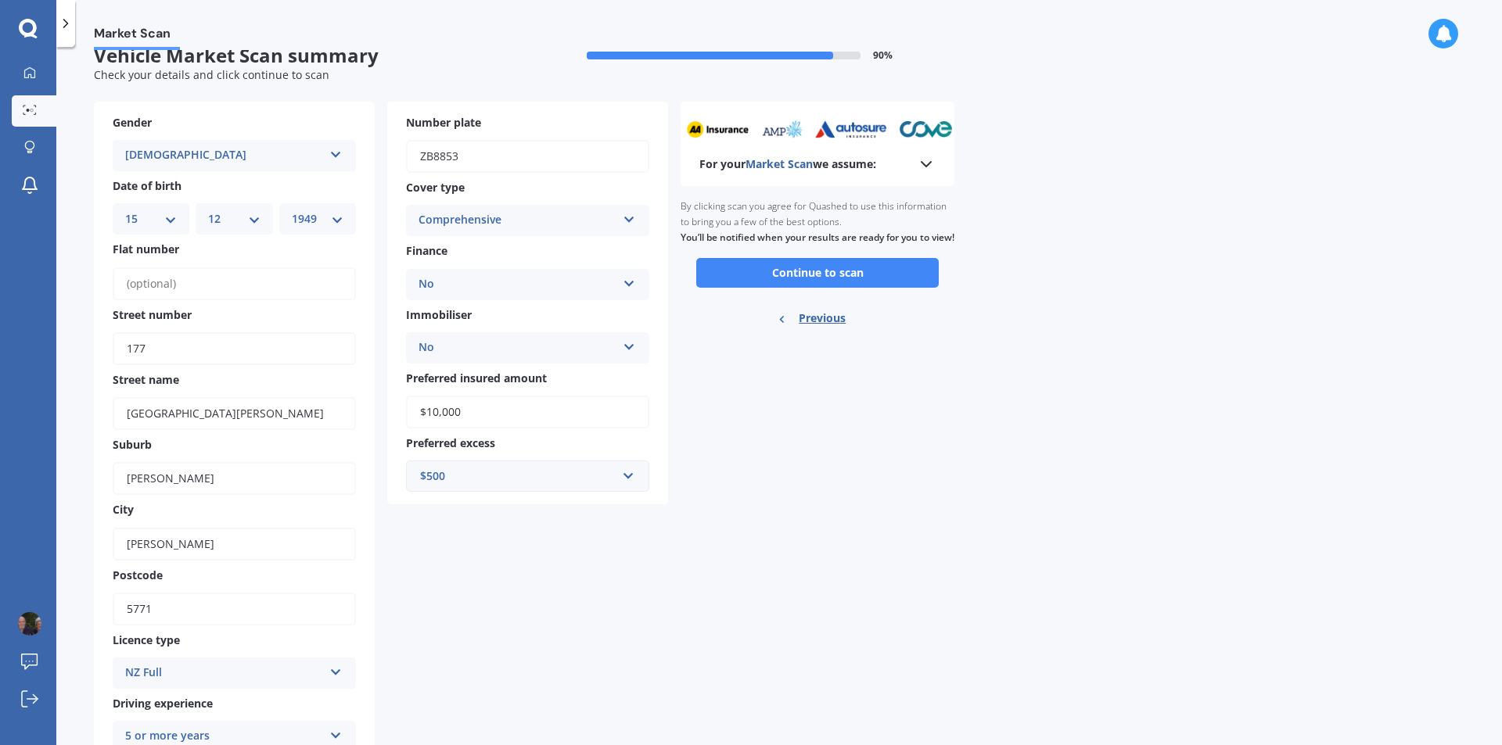
scroll to position [0, 0]
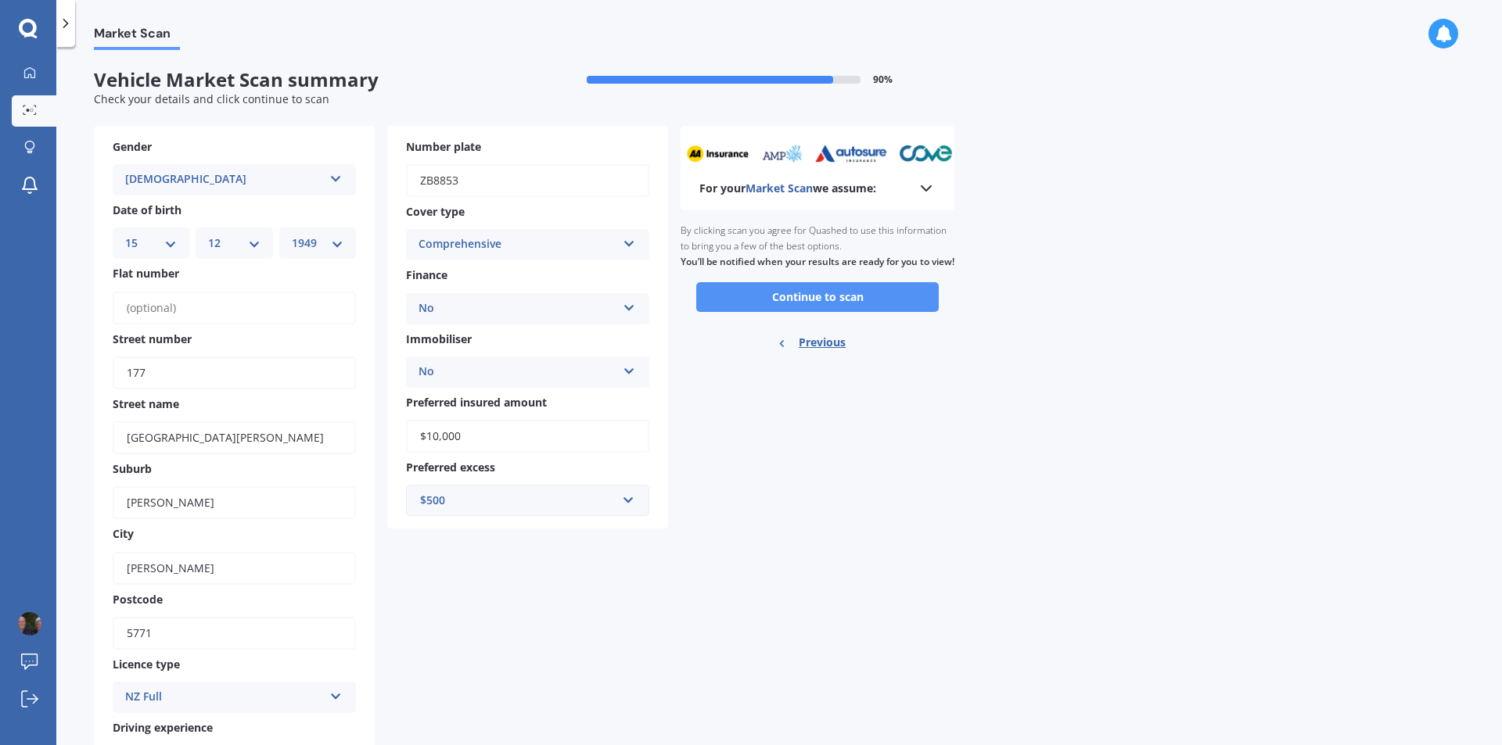
click at [819, 312] on button "Continue to scan" at bounding box center [817, 297] width 242 height 30
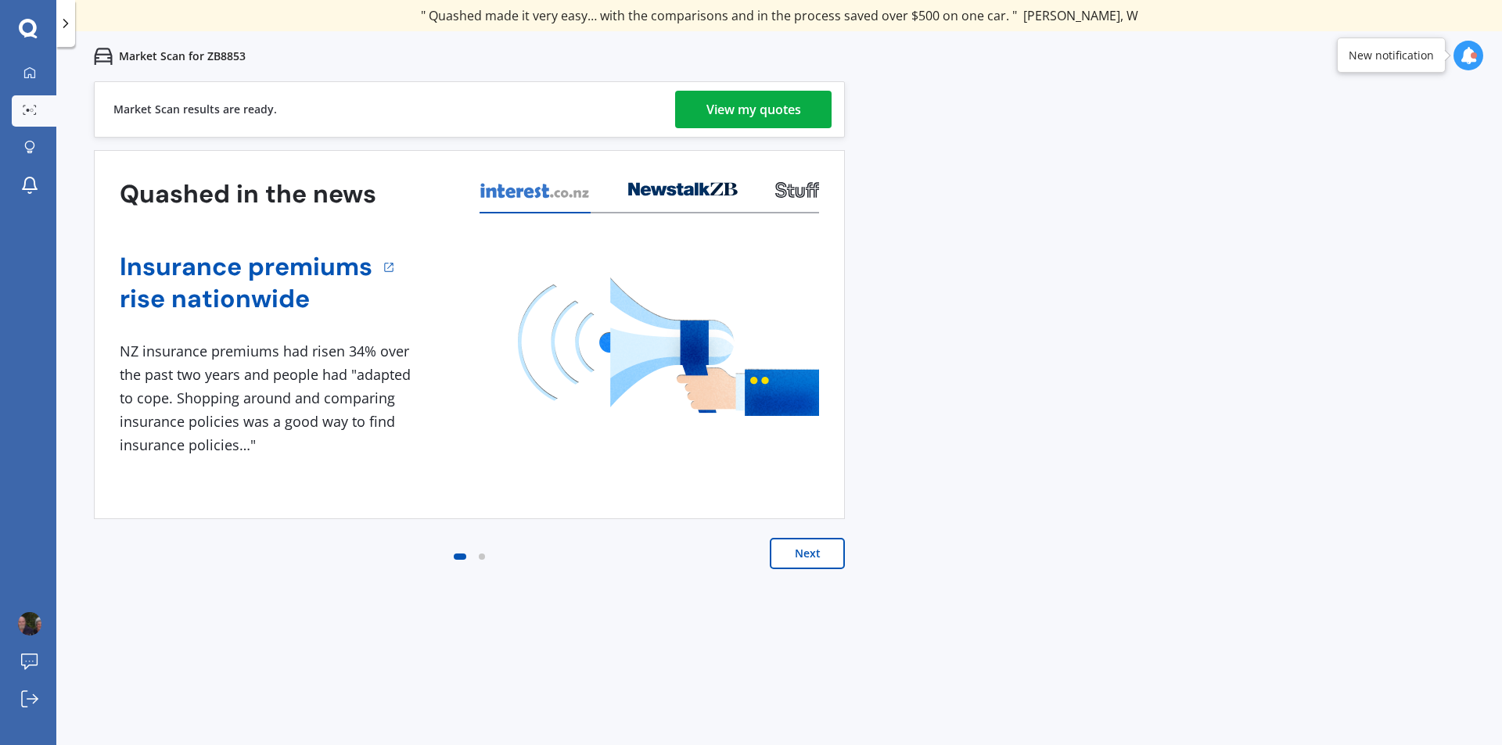
click at [784, 105] on div "View my quotes" at bounding box center [753, 110] width 95 height 38
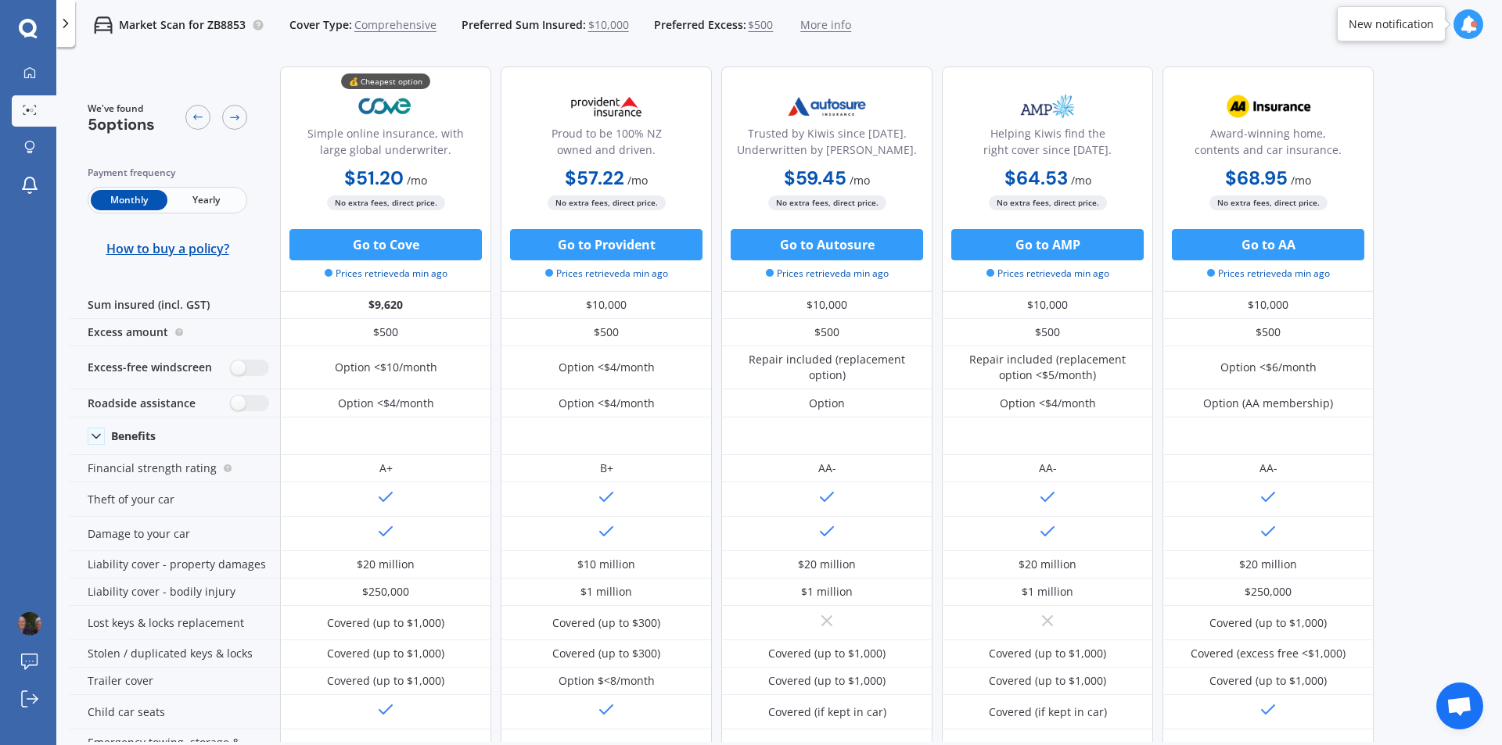
click at [199, 202] on span "Yearly" at bounding box center [205, 200] width 77 height 20
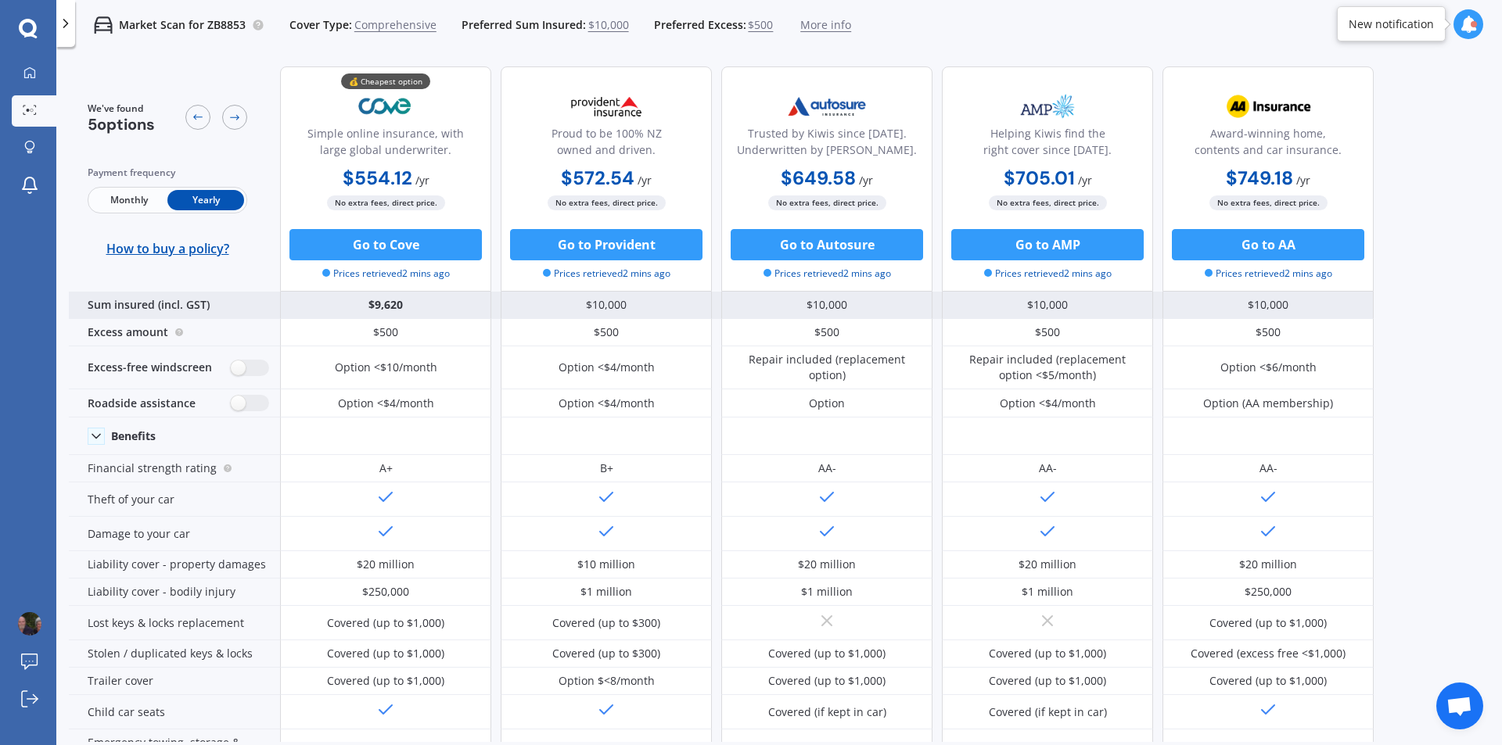
click at [407, 303] on div "$9,620" at bounding box center [385, 305] width 211 height 27
drag, startPoint x: 407, startPoint y: 303, endPoint x: 363, endPoint y: 300, distance: 43.9
click at [363, 300] on div "$9,620" at bounding box center [385, 305] width 211 height 27
